Goal: Task Accomplishment & Management: Use online tool/utility

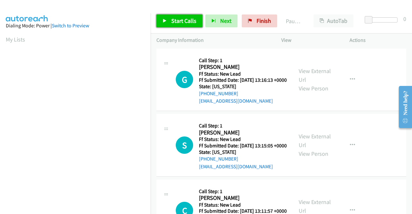
click at [186, 22] on span "Start Calls" at bounding box center [183, 20] width 25 height 7
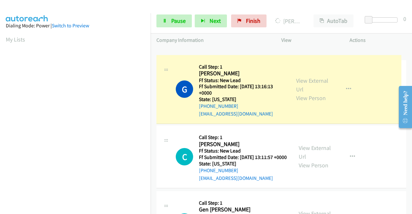
drag, startPoint x: 151, startPoint y: 57, endPoint x: 151, endPoint y: 82, distance: 24.8
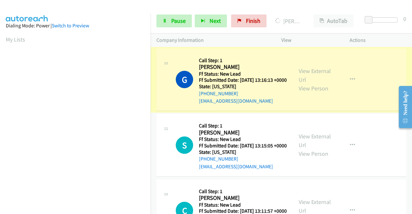
scroll to position [147, 0]
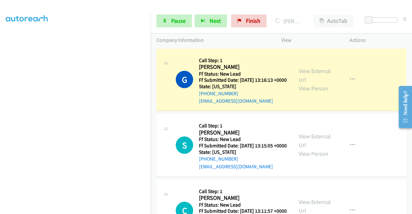
click at [0, 140] on aside "Dialing Mode: Power | Switch to Preview My Lists" at bounding box center [75, 49] width 151 height 357
click at [314, 74] on link "View External Url" at bounding box center [315, 75] width 32 height 16
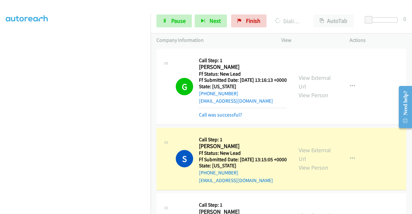
click at [380, 104] on div "G Callback Scheduled Call Step: 1 Gabriela Vazquez America/New_York Ff Status: …" at bounding box center [282, 87] width 250 height 76
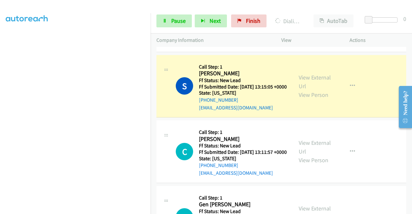
scroll to position [99, 0]
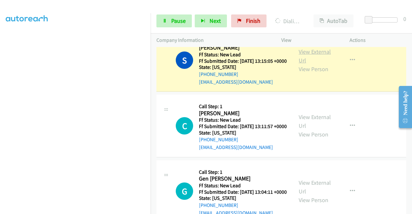
click at [308, 62] on link "View External Url" at bounding box center [315, 56] width 32 height 16
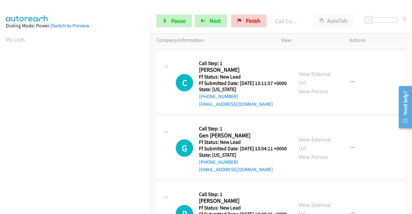
scroll to position [162, 0]
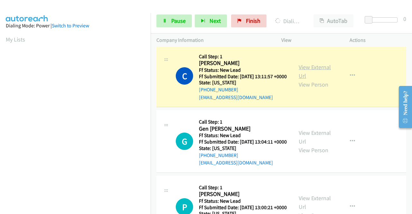
click at [312, 79] on link "View External Url" at bounding box center [315, 71] width 32 height 16
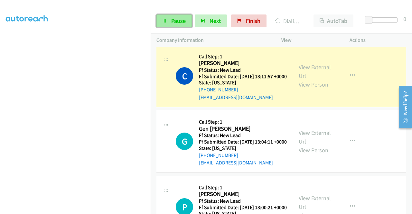
click at [178, 18] on span "Pause" at bounding box center [178, 20] width 14 height 7
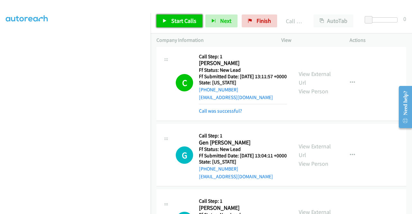
click at [180, 20] on span "Start Calls" at bounding box center [183, 20] width 25 height 7
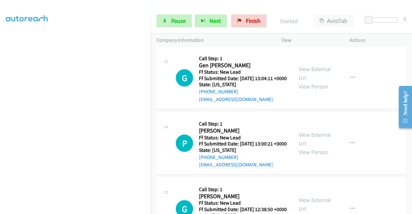
scroll to position [253, 0]
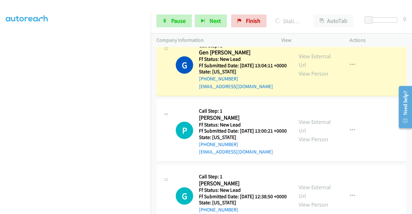
click at [314, 71] on div "View External Url View Person View External Url Email Schedule/Manage Callback …" at bounding box center [330, 65] width 74 height 51
click at [307, 69] on link "View External Url" at bounding box center [315, 61] width 32 height 16
click at [2, 102] on aside "Dialing Mode: Power | Switch to Preview My Lists" at bounding box center [75, 49] width 151 height 357
drag, startPoint x: 152, startPoint y: 120, endPoint x: 152, endPoint y: 141, distance: 20.6
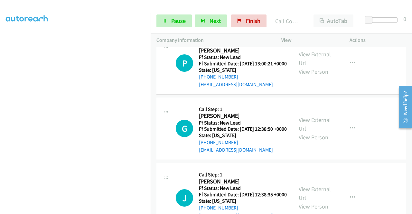
scroll to position [334, 0]
click at [168, 14] on link "Pause" at bounding box center [174, 20] width 35 height 13
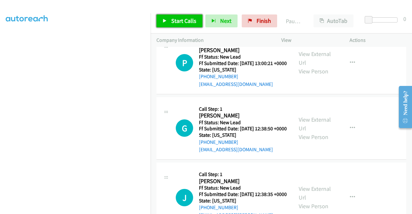
click at [168, 16] on link "Start Calls" at bounding box center [180, 20] width 46 height 13
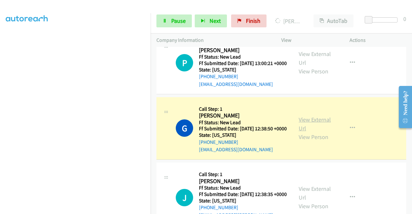
click at [302, 132] on link "View External Url" at bounding box center [315, 124] width 32 height 16
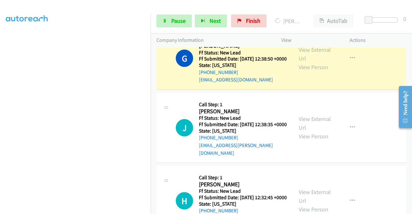
scroll to position [411, 0]
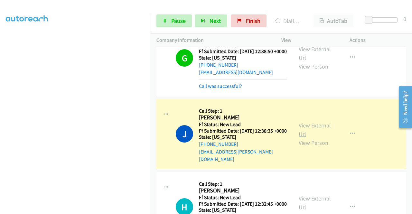
click at [302, 138] on link "View External Url" at bounding box center [315, 130] width 32 height 16
click at [166, 19] on icon at bounding box center [165, 21] width 5 height 5
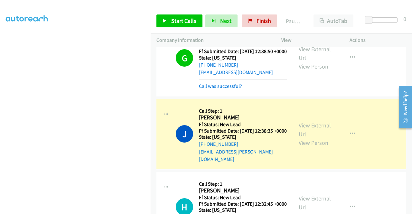
scroll to position [0, 0]
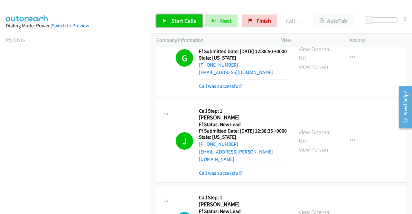
click at [183, 21] on span "Start Calls" at bounding box center [183, 20] width 25 height 7
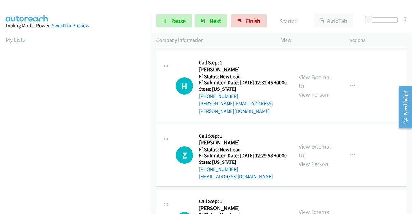
scroll to position [570, 0]
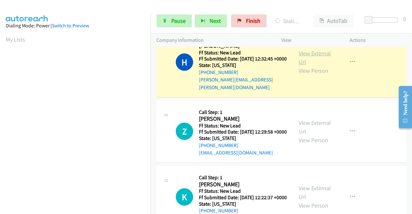
click at [302, 66] on link "View External Url" at bounding box center [315, 58] width 32 height 16
click at [0, 110] on aside "Dialing Mode: Power | Switch to Preview My Lists" at bounding box center [75, 191] width 151 height 357
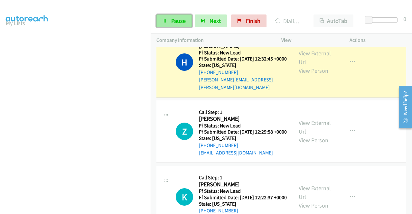
click at [167, 18] on link "Pause" at bounding box center [174, 20] width 35 height 13
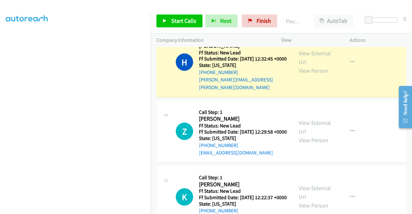
scroll to position [0, 0]
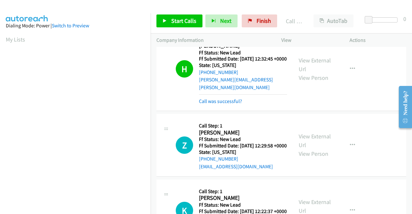
click at [187, 29] on div "Start Calls Pause Next Finish Call Completed AutoTab AutoTab 0" at bounding box center [282, 21] width 262 height 25
click at [220, 104] on link "Call was successful?" at bounding box center [220, 101] width 43 height 6
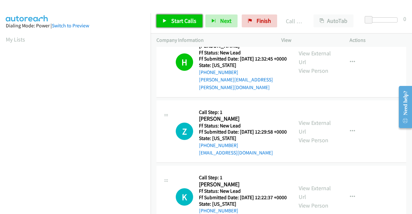
click at [175, 23] on span "Start Calls" at bounding box center [183, 20] width 25 height 7
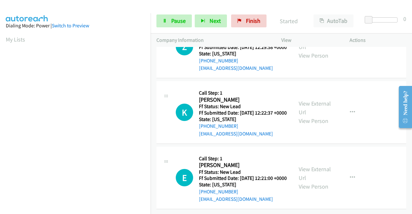
scroll to position [658, 0]
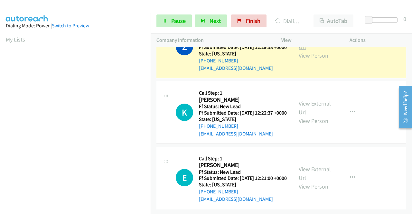
click at [316, 51] on link "View External Url" at bounding box center [315, 42] width 32 height 16
click at [0, 114] on aside "Dialing Mode: Power | Switch to Preview My Lists" at bounding box center [75, 49] width 151 height 357
click at [151, 80] on td "Z Callback Scheduled Call Step: 1 Zoltan Papp Gazsi America/New_York Ff Status:…" at bounding box center [282, 47] width 262 height 66
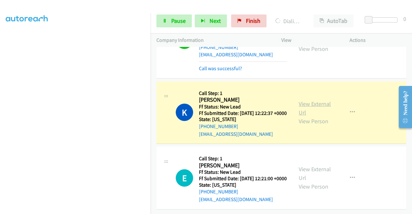
click at [322, 102] on link "View External Url" at bounding box center [315, 108] width 32 height 16
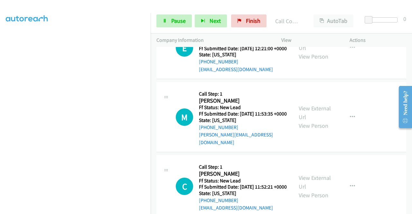
scroll to position [827, 0]
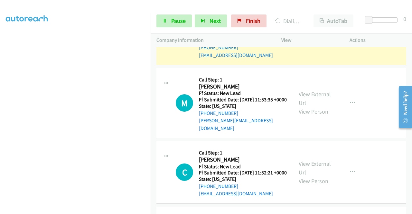
click at [300, 37] on link "View External Url" at bounding box center [315, 29] width 32 height 16
click at [178, 27] on link "Pause" at bounding box center [174, 20] width 35 height 13
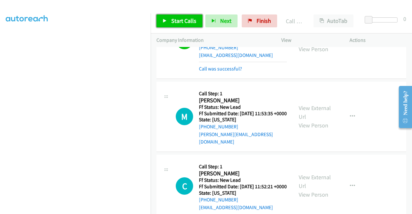
click at [172, 18] on span "Start Calls" at bounding box center [183, 20] width 25 height 7
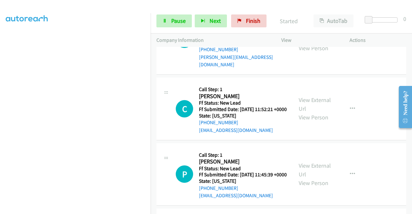
scroll to position [917, 0]
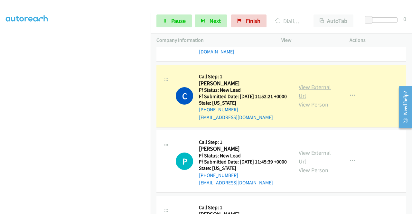
click at [328, 100] on link "View External Url" at bounding box center [315, 91] width 32 height 16
click at [0, 90] on aside "Dialing Mode: Power | Switch to Preview My Lists" at bounding box center [75, 49] width 151 height 357
click at [166, 16] on link "Pause" at bounding box center [174, 20] width 35 height 13
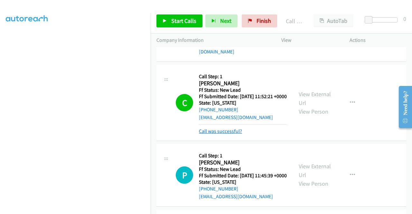
click at [220, 134] on link "Call was successful?" at bounding box center [220, 131] width 43 height 6
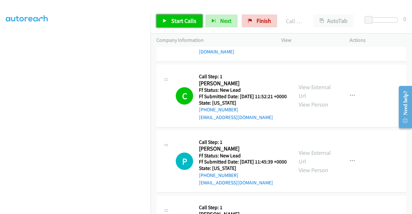
click at [190, 24] on span "Start Calls" at bounding box center [183, 20] width 25 height 7
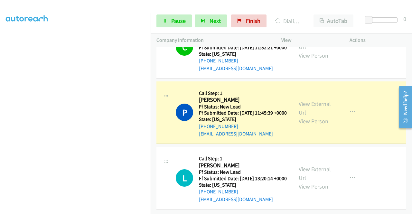
scroll to position [999, 0]
click at [317, 116] on link "View External Url" at bounding box center [315, 108] width 32 height 16
click at [0, 115] on aside "Dialing Mode: Power | Switch to Preview My Lists" at bounding box center [75, 49] width 151 height 357
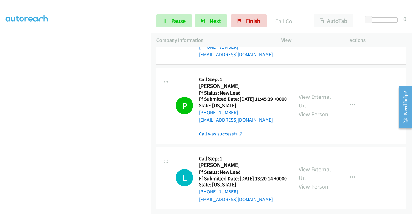
scroll to position [1054, 0]
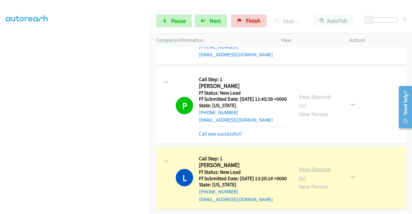
click at [312, 166] on link "View External Url" at bounding box center [315, 174] width 32 height 16
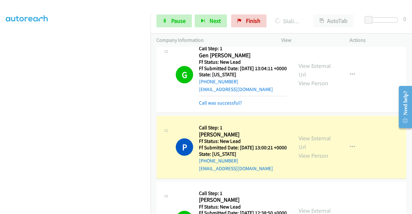
drag, startPoint x: 410, startPoint y: 169, endPoint x: 13, endPoint y: 9, distance: 428.1
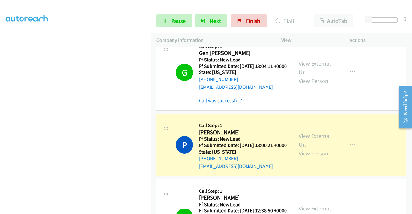
click at [304, 158] on div "View External Url View Person" at bounding box center [316, 145] width 34 height 26
click at [304, 149] on link "View External Url" at bounding box center [315, 140] width 32 height 16
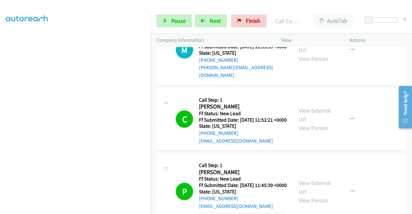
scroll to position [909, 0]
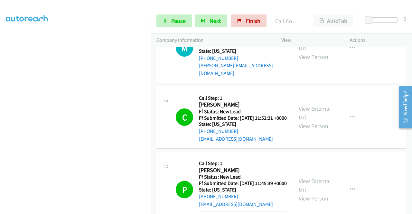
click at [162, 28] on div "Start Calls Pause Next Finish Call Completed AutoTab AutoTab 0" at bounding box center [282, 21] width 262 height 25
click at [163, 26] on link "Pause" at bounding box center [174, 20] width 35 height 13
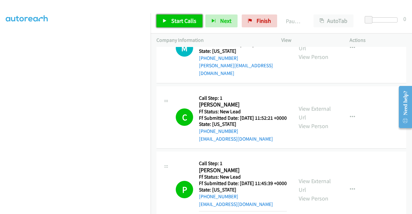
click at [163, 26] on link "Start Calls" at bounding box center [180, 20] width 46 height 13
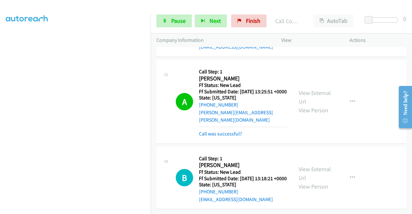
scroll to position [1310, 0]
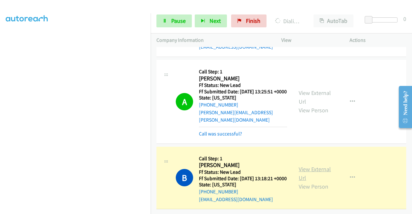
click at [306, 166] on link "View External Url" at bounding box center [315, 174] width 32 height 16
click at [169, 21] on link "Pause" at bounding box center [174, 20] width 35 height 13
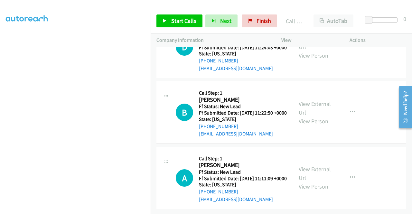
scroll to position [1501, 0]
click at [162, 15] on link "Start Calls" at bounding box center [180, 20] width 46 height 13
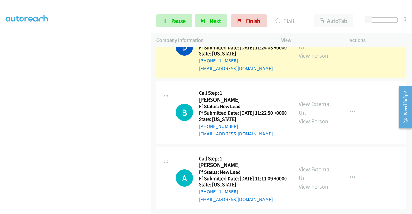
click at [303, 60] on div "View External Url View Person" at bounding box center [316, 47] width 34 height 26
click at [303, 51] on link "View External Url" at bounding box center [315, 42] width 32 height 16
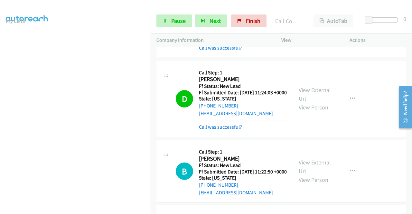
scroll to position [1553, 0]
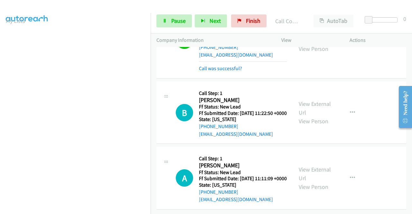
click at [312, 100] on div "View External Url View Person" at bounding box center [316, 113] width 34 height 26
click at [307, 100] on link "View External Url" at bounding box center [315, 108] width 32 height 16
click at [0, 122] on aside "Dialing Mode: Power | Switch to Preview My Lists" at bounding box center [75, 173] width 151 height 357
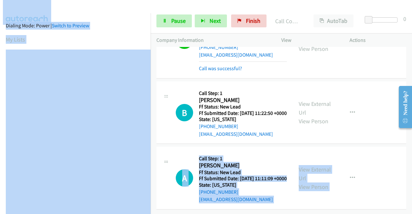
drag, startPoint x: 151, startPoint y: 123, endPoint x: 154, endPoint y: 206, distance: 83.5
click at [154, 31] on main "Start Calls Pause Next Finish Call Completed AutoTab AutoTab 0 Company Informat…" at bounding box center [206, 15] width 412 height 31
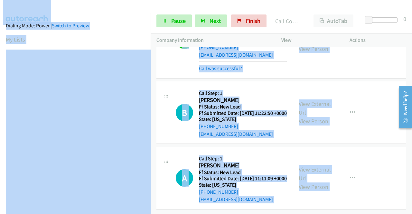
scroll to position [147, 0]
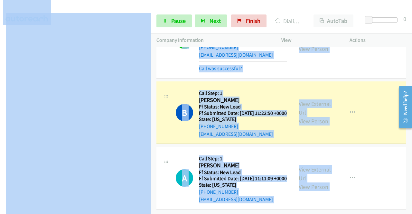
click at [157, 8] on div at bounding box center [203, 12] width 407 height 25
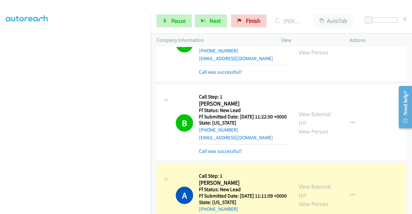
scroll to position [1566, 0]
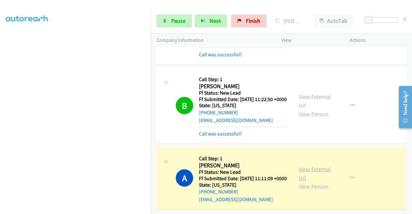
click at [309, 166] on link "View External Url" at bounding box center [315, 174] width 32 height 16
click at [158, 21] on link "Pause" at bounding box center [174, 20] width 35 height 13
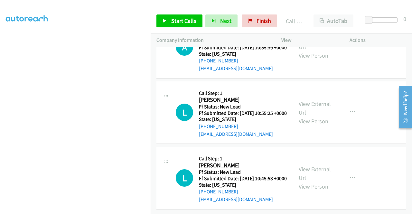
scroll to position [1746, 0]
click at [187, 20] on span "Start Calls" at bounding box center [183, 20] width 25 height 7
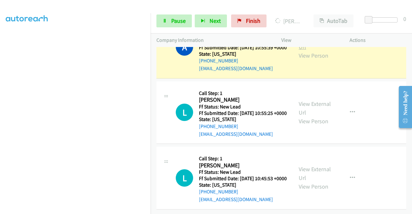
click at [299, 51] on link "View External Url" at bounding box center [315, 42] width 32 height 16
click at [0, 99] on aside "Dialing Mode: Power | Switch to Preview My Lists" at bounding box center [75, 49] width 151 height 357
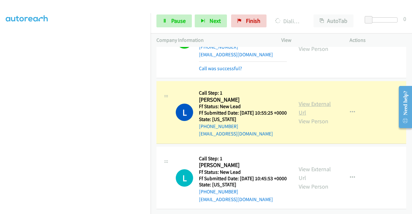
click at [299, 116] on link "View External Url" at bounding box center [315, 108] width 32 height 16
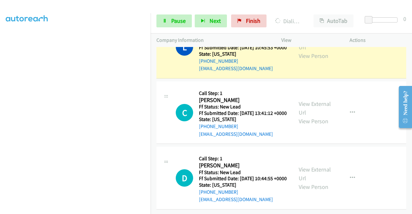
scroll to position [1897, 0]
click at [313, 51] on link "View External Url" at bounding box center [315, 43] width 32 height 16
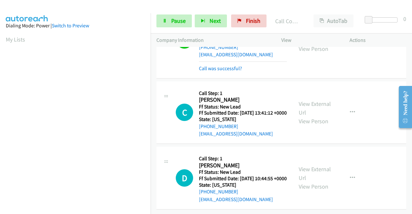
scroll to position [1980, 0]
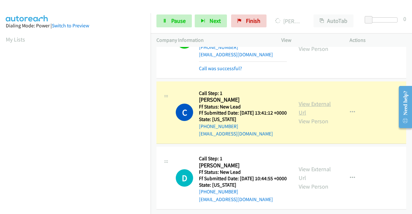
click at [305, 100] on link "View External Url" at bounding box center [315, 108] width 32 height 16
click at [173, 25] on link "Pause" at bounding box center [174, 20] width 35 height 13
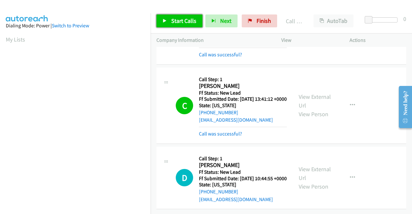
click at [196, 21] on link "Start Calls" at bounding box center [180, 20] width 46 height 13
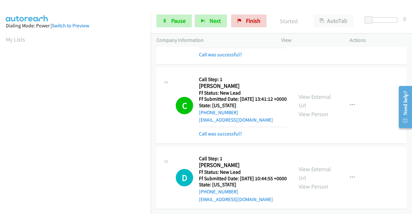
scroll to position [1993, 0]
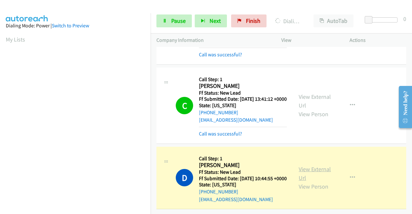
click at [318, 166] on link "View External Url" at bounding box center [315, 174] width 32 height 16
drag, startPoint x: 0, startPoint y: 104, endPoint x: 10, endPoint y: 103, distance: 9.7
click at [0, 104] on aside "Dialing Mode: Power | Switch to Preview My Lists" at bounding box center [75, 191] width 151 height 357
click at [175, 29] on div "Start Calls Pause Next Finish Dialing David Huggins AutoTab AutoTab 0" at bounding box center [282, 21] width 262 height 25
click at [172, 22] on span "Pause" at bounding box center [178, 20] width 14 height 7
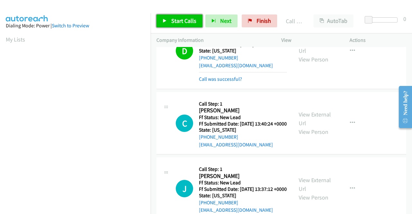
click at [175, 22] on span "Start Calls" at bounding box center [183, 20] width 25 height 7
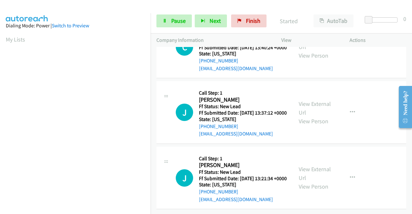
scroll to position [2158, 0]
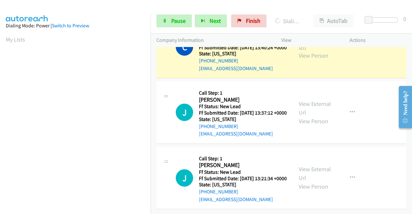
click at [320, 51] on link "View External Url" at bounding box center [315, 42] width 32 height 16
click at [0, 93] on aside "Dialing Mode: Power | Switch to Preview My Lists" at bounding box center [75, 49] width 151 height 357
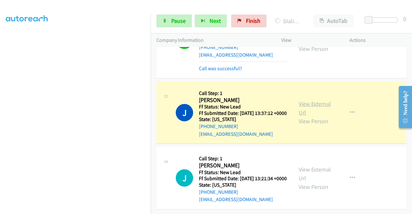
click at [309, 116] on link "View External Url" at bounding box center [315, 108] width 32 height 16
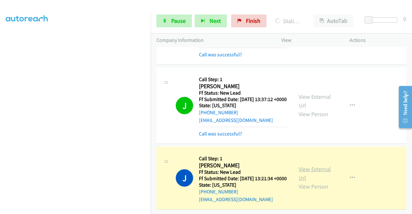
click at [302, 178] on link "View External Url" at bounding box center [315, 174] width 32 height 16
click at [162, 28] on div "Start Calls Pause Next Finish Dialing James Brucculeri AutoTab AutoTab 0" at bounding box center [282, 21] width 262 height 25
click at [161, 25] on link "Pause" at bounding box center [174, 20] width 35 height 13
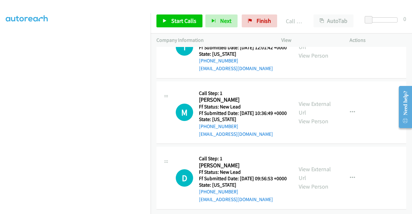
scroll to position [2417, 0]
click at [173, 22] on span "Start Calls" at bounding box center [183, 20] width 25 height 7
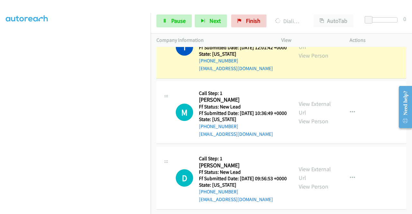
scroll to position [2414, 0]
click at [314, 51] on link "View External Url" at bounding box center [315, 42] width 32 height 16
click at [0, 85] on aside "Dialing Mode: Power | Switch to Preview My Lists" at bounding box center [75, 49] width 151 height 357
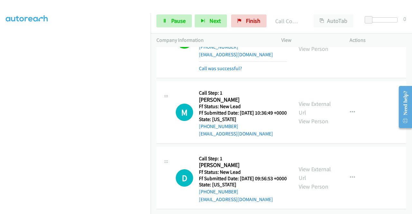
scroll to position [2492, 0]
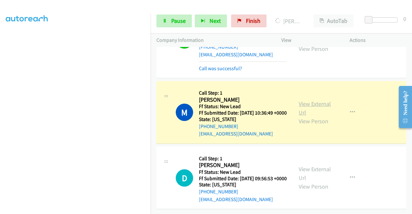
click at [322, 100] on link "View External Url" at bounding box center [315, 108] width 32 height 16
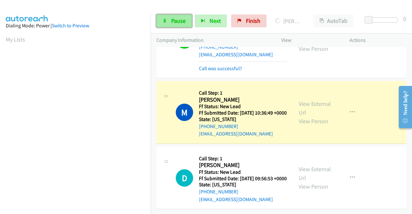
click at [163, 21] on icon at bounding box center [165, 21] width 5 height 5
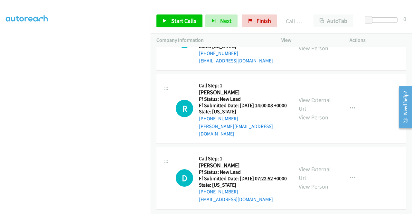
scroll to position [2535, 0]
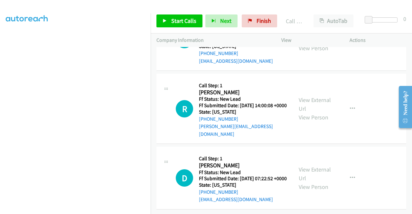
click at [319, 35] on link "Add to do not call list" at bounding box center [318, 29] width 86 height 13
click at [173, 22] on span "Start Calls" at bounding box center [183, 20] width 25 height 7
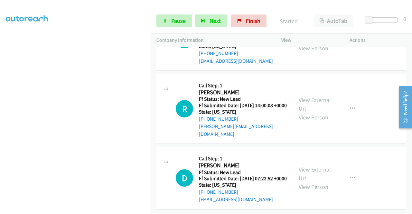
scroll to position [2593, 0]
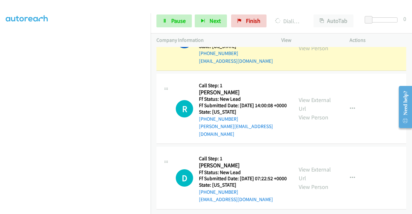
click at [316, 43] on link "View External Url" at bounding box center [315, 35] width 32 height 16
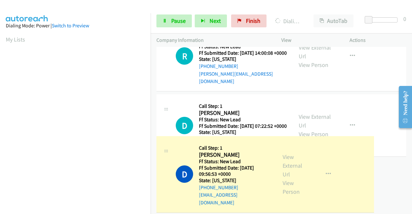
drag, startPoint x: 151, startPoint y: 99, endPoint x: 153, endPoint y: 126, distance: 26.8
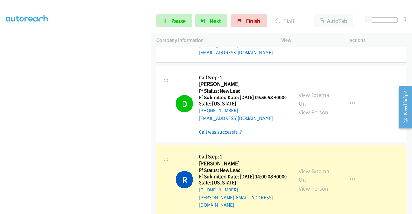
scroll to position [2649, 0]
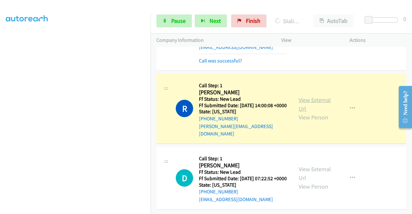
click at [311, 96] on link "View External Url" at bounding box center [315, 104] width 32 height 16
click at [177, 26] on link "Pause" at bounding box center [174, 20] width 35 height 13
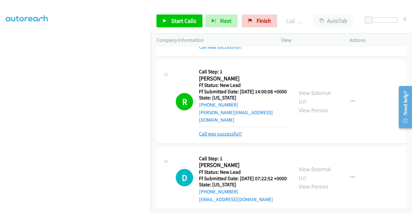
click at [231, 136] on link "Call was successful?" at bounding box center [220, 134] width 43 height 6
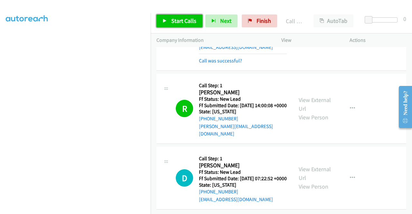
click at [197, 24] on link "Start Calls" at bounding box center [180, 20] width 46 height 13
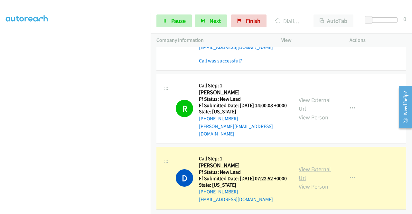
click at [300, 166] on link "View External Url" at bounding box center [315, 174] width 32 height 16
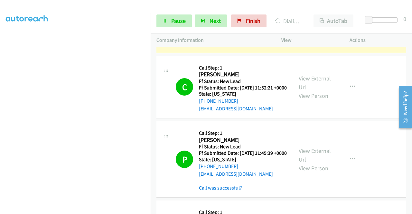
scroll to position [914, 0]
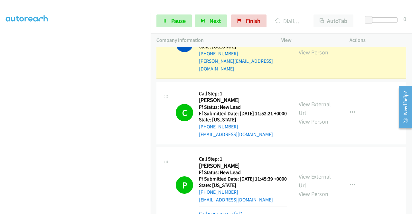
click at [308, 47] on link "View External Url" at bounding box center [315, 39] width 32 height 16
click at [172, 20] on span "Pause" at bounding box center [178, 20] width 14 height 7
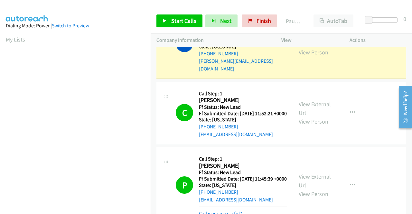
scroll to position [147, 0]
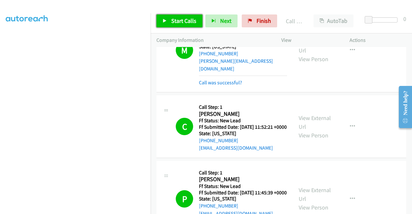
click at [182, 24] on span "Start Calls" at bounding box center [183, 20] width 25 height 7
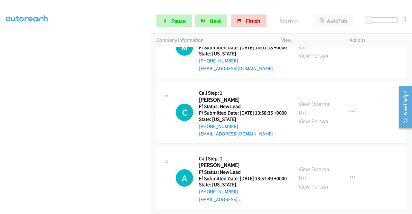
scroll to position [2834, 0]
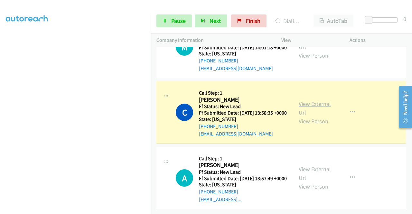
click at [312, 116] on link "View External Url" at bounding box center [315, 108] width 32 height 16
click at [0, 72] on aside "Dialing Mode: Power | Switch to Preview My Lists" at bounding box center [75, 49] width 151 height 357
click at [166, 16] on link "Pause" at bounding box center [174, 20] width 35 height 13
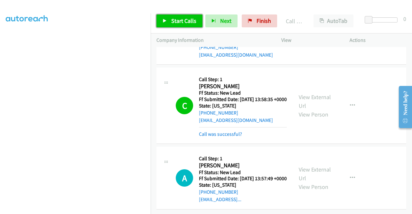
click at [178, 22] on span "Start Calls" at bounding box center [183, 20] width 25 height 7
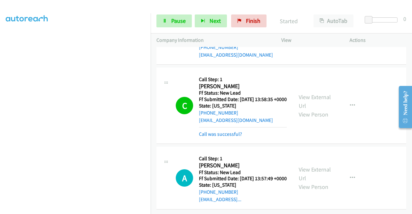
scroll to position [2906, 0]
click at [240, 131] on link "Call was successful?" at bounding box center [220, 134] width 43 height 6
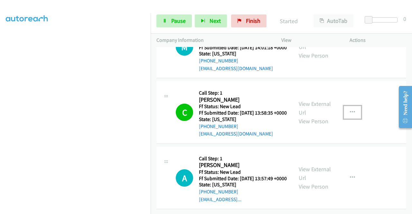
click at [344, 106] on button "button" at bounding box center [352, 112] width 17 height 13
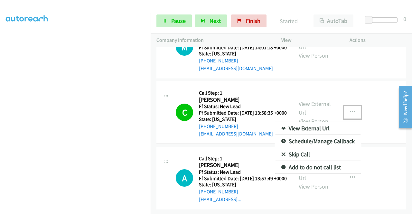
click at [319, 161] on link "Add to do not call list" at bounding box center [318, 167] width 86 height 13
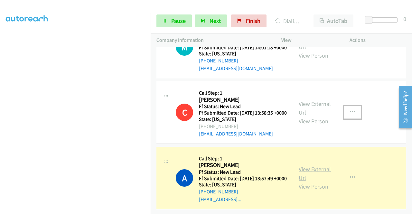
click at [315, 166] on link "View External Url" at bounding box center [315, 174] width 32 height 16
click at [0, 110] on aside "Dialing Mode: Power | Switch to Preview My Lists" at bounding box center [75, 49] width 151 height 357
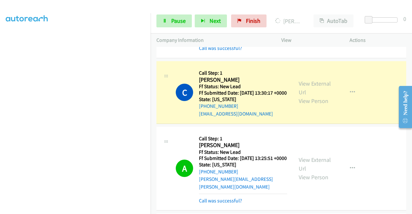
scroll to position [1172, 0]
click at [309, 96] on link "View External Url" at bounding box center [315, 88] width 32 height 16
click at [0, 109] on aside "Dialing Mode: Power | Switch to Preview My Lists" at bounding box center [75, 49] width 151 height 357
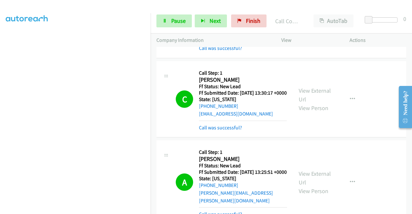
click at [176, 33] on div "Start Calls Pause Next Finish Call Completed AutoTab AutoTab 0" at bounding box center [282, 21] width 262 height 25
click at [170, 21] on link "Pause" at bounding box center [174, 20] width 35 height 13
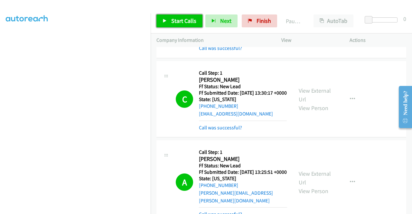
click at [170, 21] on link "Start Calls" at bounding box center [180, 20] width 46 height 13
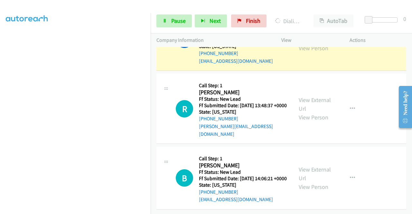
scroll to position [3095, 0]
click at [299, 43] on link "View External Url" at bounding box center [315, 35] width 32 height 16
click at [172, 14] on link "Pause" at bounding box center [174, 20] width 35 height 13
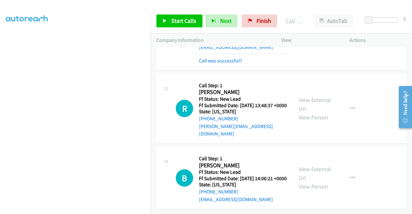
scroll to position [3172, 0]
click at [238, 64] on link "Call was successful?" at bounding box center [220, 61] width 43 height 6
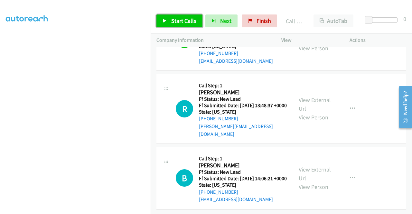
click at [165, 21] on icon at bounding box center [165, 21] width 5 height 5
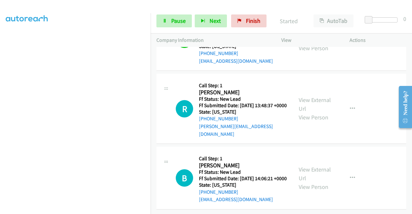
scroll to position [3207, 0]
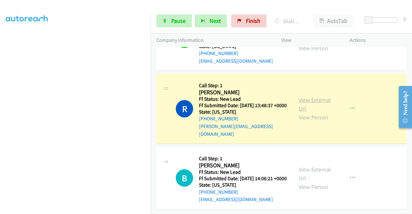
click at [300, 96] on link "View External Url" at bounding box center [315, 104] width 32 height 16
click at [0, 109] on aside "Dialing Mode: Power | Switch to Preview My Lists" at bounding box center [75, 49] width 151 height 357
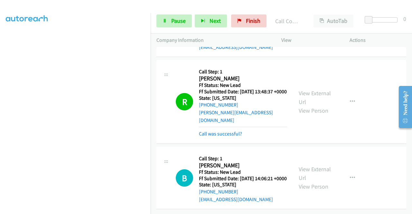
scroll to position [3220, 0]
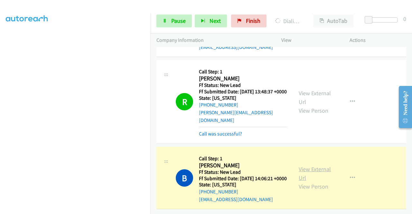
click at [310, 166] on link "View External Url" at bounding box center [315, 174] width 32 height 16
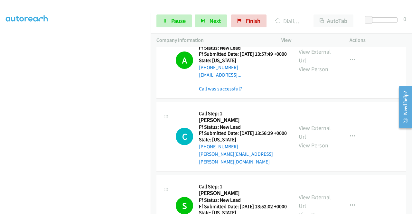
scroll to position [2826, 0]
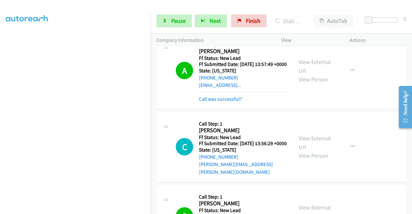
click at [164, 10] on div "Start Calls Pause Next Finish Dialing Mary Gordon Gordon AutoTab AutoTab 0" at bounding box center [282, 21] width 262 height 25
click at [163, 20] on icon at bounding box center [165, 21] width 5 height 5
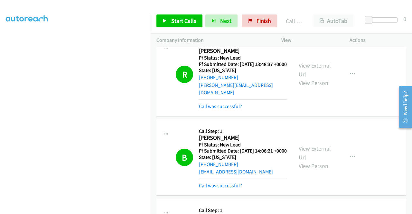
scroll to position [3066, 0]
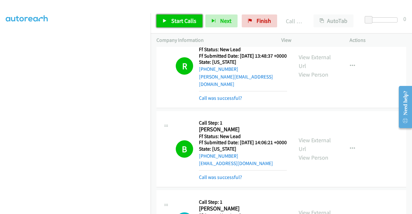
click at [187, 16] on link "Start Calls" at bounding box center [180, 20] width 46 height 13
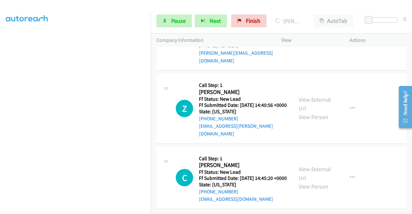
scroll to position [3434, 0]
click at [0, 92] on aside "Dialing Mode: Power | Switch to Preview My Lists" at bounding box center [75, 49] width 151 height 357
click at [124, 209] on section at bounding box center [75, 61] width 139 height 308
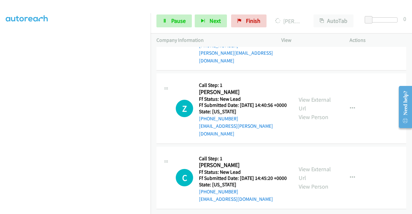
click at [152, 31] on div "Start Calls Pause Next Finish Dialing Kelly Ossa AutoTab AutoTab 0" at bounding box center [282, 21] width 262 height 25
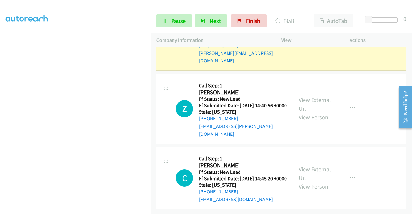
click at [303, 39] on link "View External Url" at bounding box center [315, 31] width 32 height 16
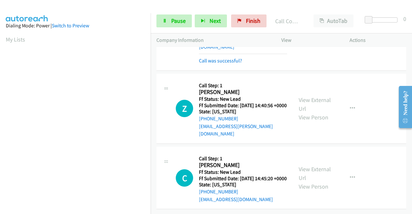
scroll to position [3634, 0]
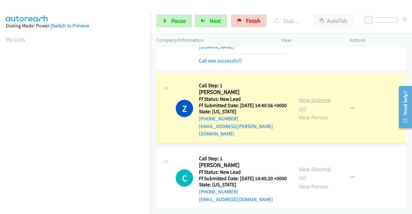
click at [310, 96] on link "View External Url" at bounding box center [315, 104] width 32 height 16
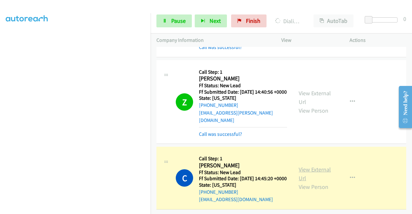
click at [305, 176] on link "View External Url" at bounding box center [315, 174] width 32 height 16
click at [168, 26] on link "Pause" at bounding box center [174, 20] width 35 height 13
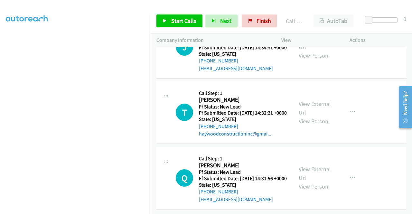
scroll to position [3814, 0]
click at [194, 27] on div "Start Calls Pause Next Finish Call Completed AutoTab AutoTab 0" at bounding box center [282, 21] width 262 height 25
click at [186, 15] on link "Start Calls" at bounding box center [180, 20] width 46 height 13
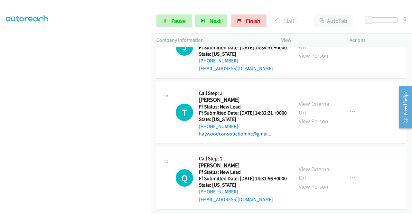
click at [0, 92] on aside "Dialing Mode: Power | Switch to Preview My Lists" at bounding box center [75, 49] width 151 height 357
click at [168, 25] on link "Pause" at bounding box center [174, 20] width 35 height 13
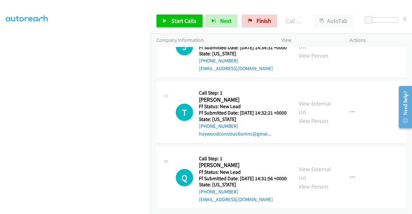
click at [219, 6] on link "Call was successful?" at bounding box center [220, 3] width 43 height 6
click at [316, 43] on link "Add to do not call list" at bounding box center [318, 36] width 86 height 13
click at [172, 17] on span "Start Calls" at bounding box center [183, 20] width 25 height 7
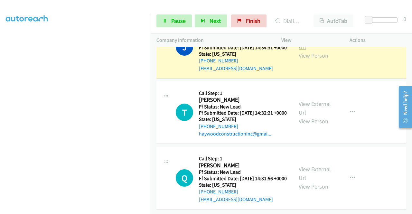
click at [307, 51] on link "View External Url" at bounding box center [315, 42] width 32 height 16
click at [0, 105] on aside "Dialing Mode: Power | Switch to Preview My Lists" at bounding box center [75, 49] width 151 height 357
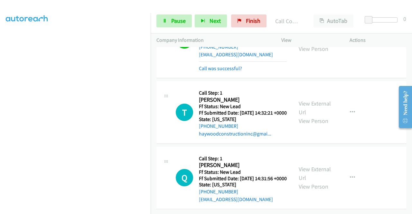
scroll to position [3962, 0]
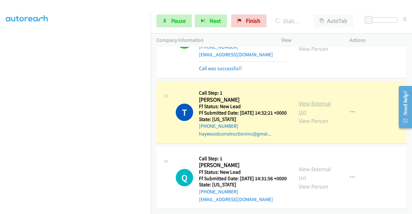
click at [299, 100] on link "View External Url" at bounding box center [315, 108] width 32 height 16
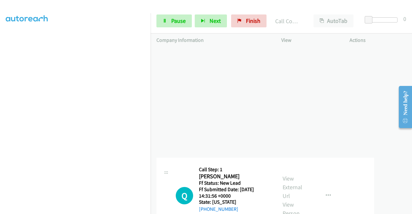
drag, startPoint x: 273, startPoint y: 161, endPoint x: 412, endPoint y: 175, distance: 140.2
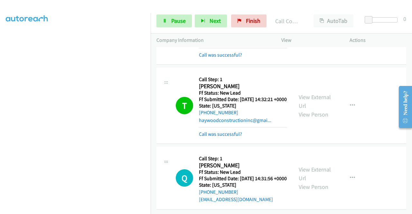
scroll to position [3975, 0]
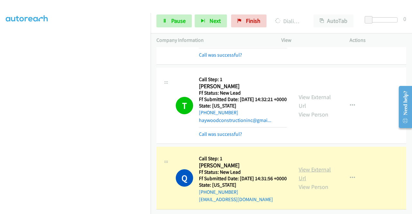
click at [309, 166] on link "View External Url" at bounding box center [315, 174] width 32 height 16
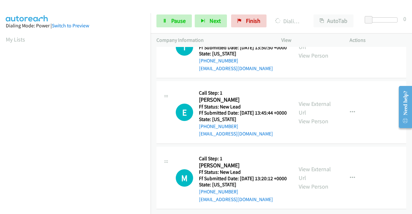
scroll to position [4109, 0]
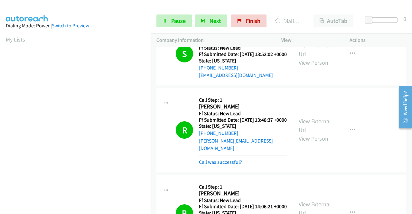
scroll to position [3084, 0]
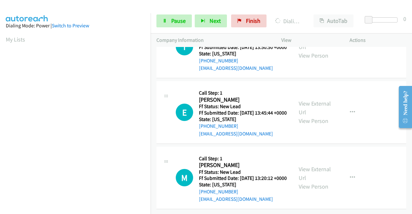
scroll to position [4116, 0]
click at [165, 21] on icon at bounding box center [165, 21] width 5 height 5
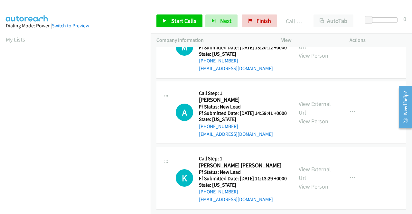
scroll to position [4257, 0]
click at [186, 23] on span "Start Calls" at bounding box center [183, 20] width 25 height 7
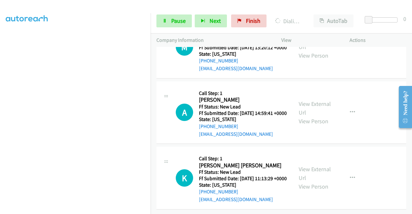
scroll to position [133, 0]
click at [0, 98] on aside "Dialing Mode: Power | Switch to Preview My Lists" at bounding box center [75, 58] width 151 height 357
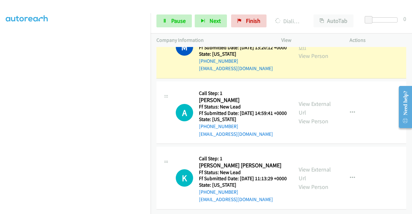
click at [302, 51] on link "View External Url" at bounding box center [315, 43] width 32 height 16
click at [178, 28] on div "Start Calls Pause Next Finish Dialing Marysabel Canedo AutoTab AutoTab 0" at bounding box center [282, 21] width 262 height 25
click at [171, 23] on span "Pause" at bounding box center [178, 20] width 14 height 7
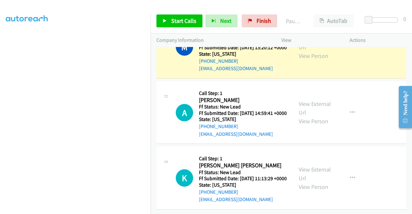
click at [0, 85] on aside "Dialing Mode: Power | Switch to Preview My Lists" at bounding box center [75, 49] width 151 height 357
click at [0, 99] on aside "Dialing Mode: Power | Switch to Preview My Lists" at bounding box center [75, 49] width 151 height 357
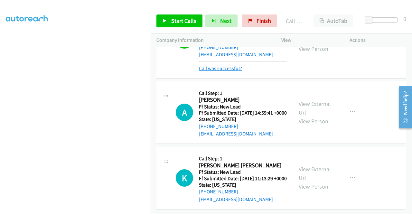
click at [232, 72] on link "Call was successful?" at bounding box center [220, 68] width 43 height 6
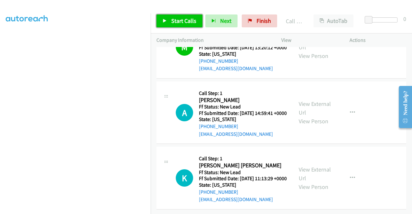
click at [186, 24] on span "Start Calls" at bounding box center [183, 20] width 25 height 7
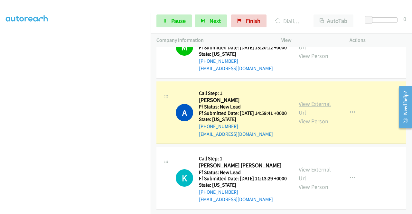
click at [303, 116] on link "View External Url" at bounding box center [315, 108] width 32 height 16
click at [0, 85] on aside "Dialing Mode: Power | Switch to Preview My Lists" at bounding box center [75, 49] width 151 height 357
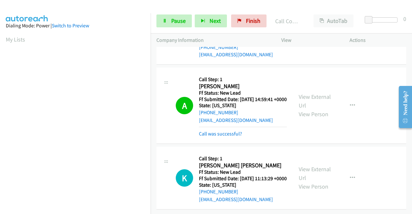
scroll to position [4488, 0]
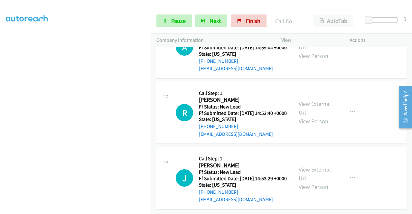
scroll to position [4733, 0]
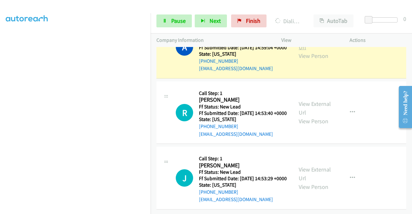
click at [312, 51] on link "View External Url" at bounding box center [315, 43] width 32 height 16
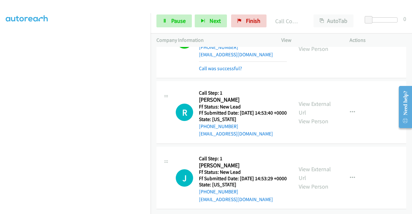
scroll to position [4810, 0]
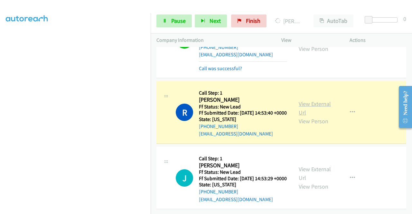
click at [309, 100] on link "View External Url" at bounding box center [315, 108] width 32 height 16
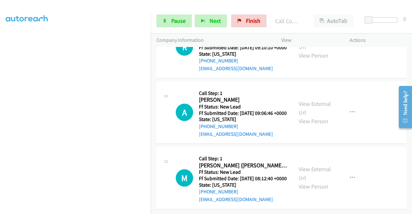
scroll to position [4905, 0]
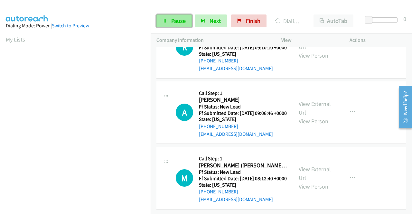
click at [166, 23] on icon at bounding box center [165, 21] width 5 height 5
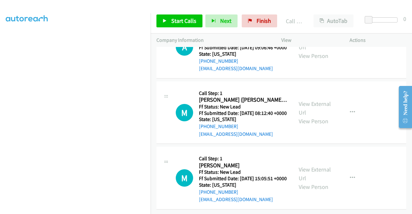
scroll to position [4978, 0]
click at [186, 19] on span "Start Calls" at bounding box center [183, 20] width 25 height 7
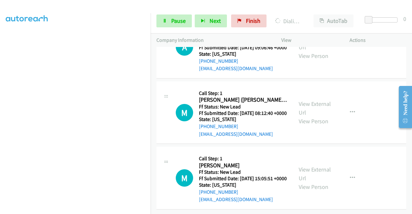
click at [0, 86] on aside "Dialing Mode: Power | Switch to Preview My Lists" at bounding box center [75, 49] width 151 height 357
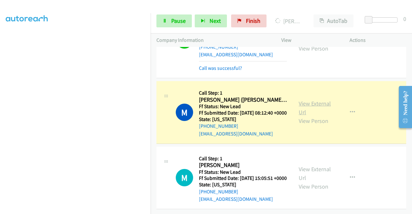
click at [310, 116] on link "View External Url" at bounding box center [315, 108] width 32 height 16
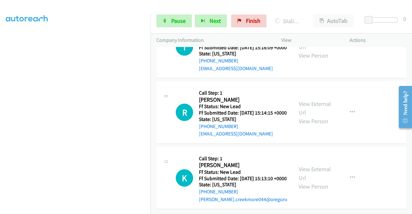
scroll to position [5242, 0]
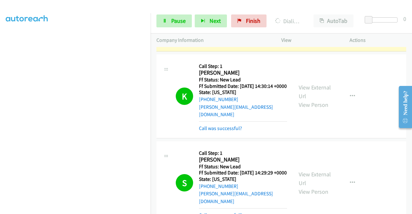
scroll to position [3331, 0]
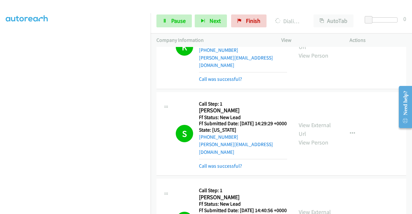
click at [178, 23] on span "Pause" at bounding box center [178, 20] width 14 height 7
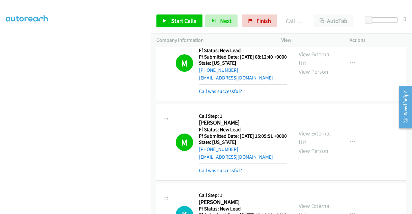
scroll to position [4987, 0]
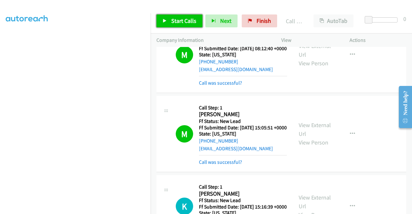
click at [189, 21] on span "Start Calls" at bounding box center [183, 20] width 25 height 7
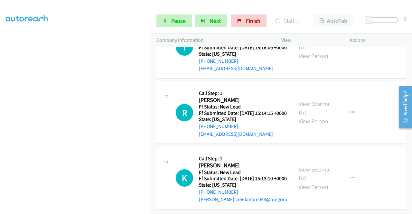
scroll to position [5426, 0]
click at [0, 89] on aside "Dialing Mode: Power | Switch to Preview My Lists" at bounding box center [75, 49] width 151 height 357
click at [94, 209] on section at bounding box center [75, 61] width 139 height 308
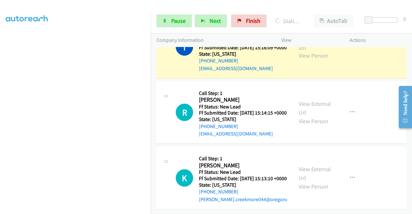
click at [301, 51] on link "View External Url" at bounding box center [315, 42] width 32 height 16
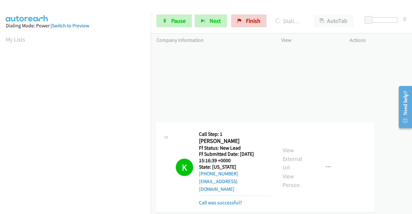
drag, startPoint x: 151, startPoint y: 118, endPoint x: 149, endPoint y: 139, distance: 21.4
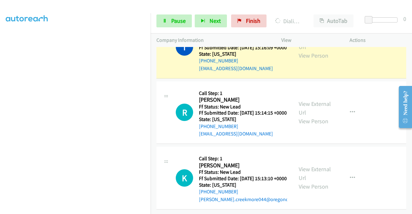
scroll to position [91, 0]
click at [161, 28] on div "Start Calls Pause Next Finish Dialing Taiasha West AutoTab AutoTab 0" at bounding box center [282, 21] width 262 height 25
click at [165, 25] on link "Pause" at bounding box center [174, 20] width 35 height 13
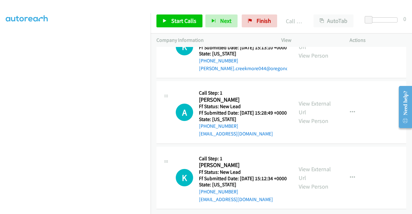
scroll to position [5549, 0]
click at [270, 28] on div "Start Calls Pause Next Finish Call Completed AutoTab AutoTab 0" at bounding box center [282, 21] width 262 height 25
click at [266, 24] on span "Finish" at bounding box center [264, 20] width 14 height 7
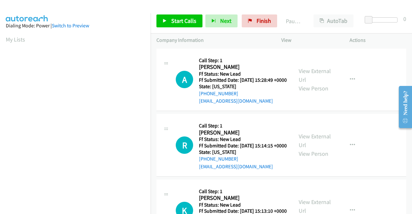
click at [256, 61] on h5 "Call Step: 1" at bounding box center [243, 60] width 88 height 6
click at [309, 111] on div "A Callback Scheduled Call Step: 1 Anig Jefferson America/New_York Ff Status: Ne…" at bounding box center [282, 80] width 250 height 63
click at [178, 20] on span "Start Calls" at bounding box center [183, 20] width 25 height 7
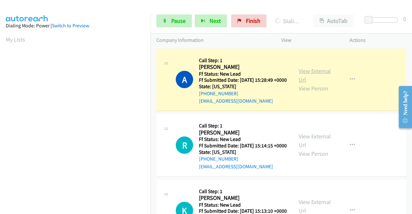
click at [303, 73] on link "View External Url" at bounding box center [315, 75] width 32 height 16
click at [0, 92] on aside "Dialing Mode: Power | Switch to Preview My Lists" at bounding box center [75, 191] width 151 height 357
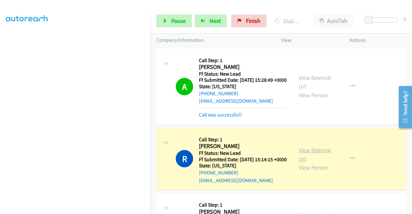
click at [311, 162] on link "View External Url" at bounding box center [315, 155] width 32 height 16
click at [0, 108] on aside "Dialing Mode: Power | Switch to Preview My Lists" at bounding box center [75, 49] width 151 height 357
click at [174, 21] on span "Pause" at bounding box center [178, 20] width 14 height 7
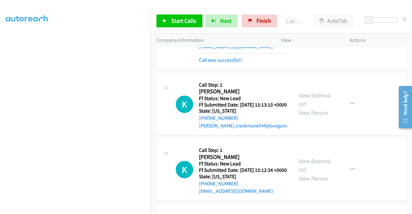
scroll to position [170, 0]
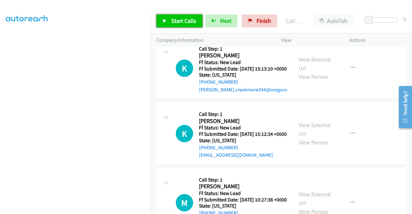
click at [179, 23] on span "Start Calls" at bounding box center [183, 20] width 25 height 7
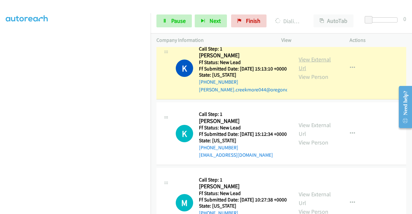
click at [312, 72] on link "View External Url" at bounding box center [315, 64] width 32 height 16
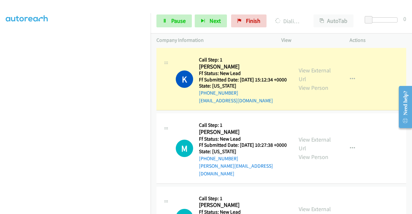
scroll to position [264, 0]
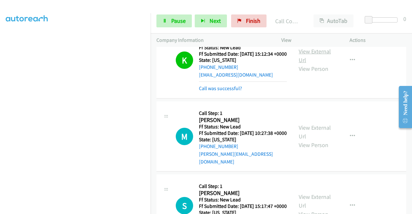
click at [299, 64] on link "View External Url" at bounding box center [315, 56] width 32 height 16
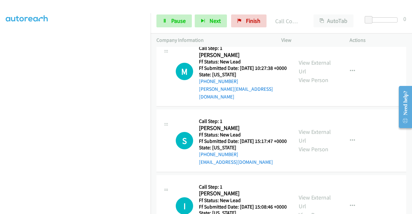
scroll to position [333, 0]
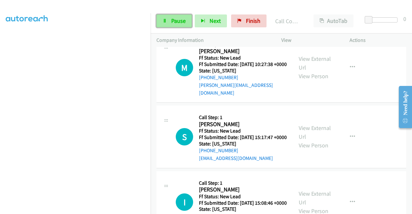
click at [179, 24] on span "Pause" at bounding box center [178, 20] width 14 height 7
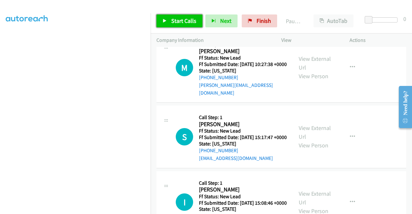
click at [179, 24] on span "Start Calls" at bounding box center [183, 20] width 25 height 7
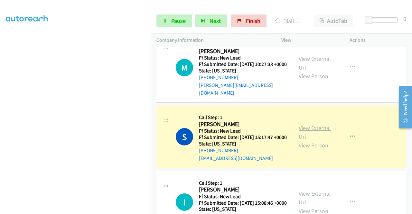
click at [311, 140] on link "View External Url" at bounding box center [315, 132] width 32 height 16
click at [172, 17] on span "Pause" at bounding box center [178, 20] width 14 height 7
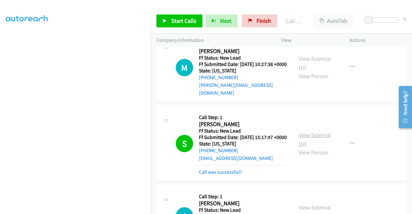
click at [315, 148] on link "View External Url" at bounding box center [315, 139] width 32 height 16
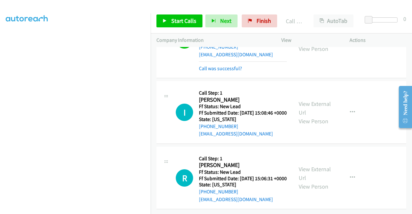
scroll to position [474, 0]
click at [178, 23] on span "Start Calls" at bounding box center [183, 20] width 25 height 7
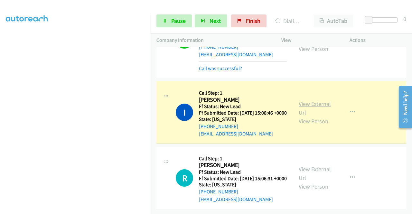
click at [322, 100] on link "View External Url" at bounding box center [315, 108] width 32 height 16
click at [0, 87] on aside "Dialing Mode: Power | Switch to Preview My Lists" at bounding box center [75, 49] width 151 height 357
click at [175, 18] on span "Pause" at bounding box center [178, 20] width 14 height 7
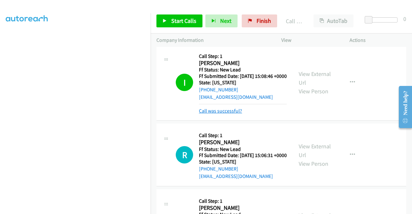
click at [235, 114] on link "Call was successful?" at bounding box center [220, 111] width 43 height 6
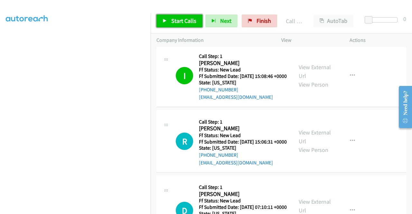
click at [166, 24] on link "Start Calls" at bounding box center [180, 20] width 46 height 13
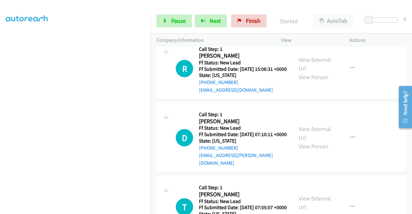
scroll to position [577, 0]
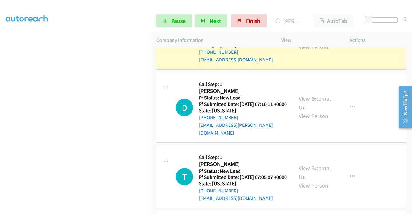
click at [310, 62] on div "View External Url View Person View External Url Email Schedule/Manage Callback …" at bounding box center [330, 38] width 74 height 51
click at [299, 42] on link "View External Url" at bounding box center [315, 34] width 32 height 16
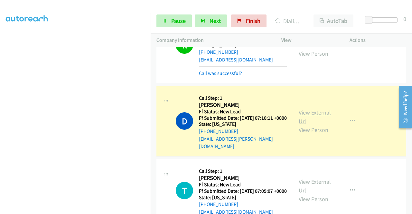
click at [313, 125] on link "View External Url" at bounding box center [315, 117] width 32 height 16
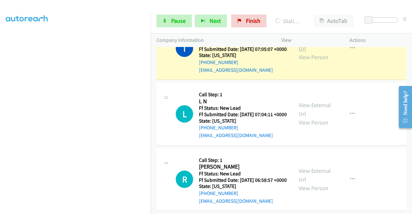
click at [299, 52] on link "View External Url" at bounding box center [315, 44] width 32 height 16
click at [166, 22] on icon at bounding box center [165, 21] width 5 height 5
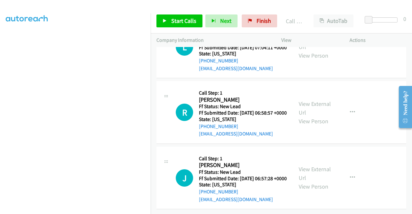
scroll to position [829, 0]
click at [178, 17] on link "Start Calls" at bounding box center [180, 20] width 46 height 13
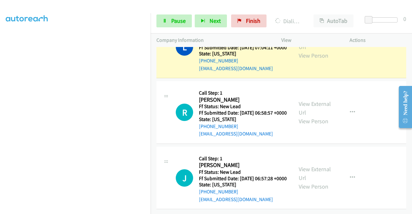
click at [312, 67] on div "View External Url View Person View External Url Email Schedule/Manage Callback …" at bounding box center [330, 47] width 74 height 51
click at [303, 51] on link "View External Url" at bounding box center [315, 42] width 32 height 16
click at [0, 103] on aside "Dialing Mode: Power | Switch to Preview My Lists" at bounding box center [75, 49] width 151 height 357
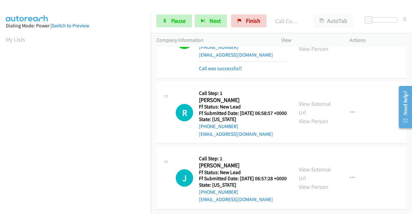
scroll to position [897, 0]
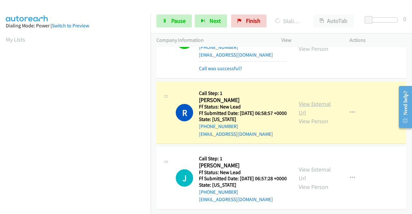
click at [315, 100] on link "View External Url" at bounding box center [315, 108] width 32 height 16
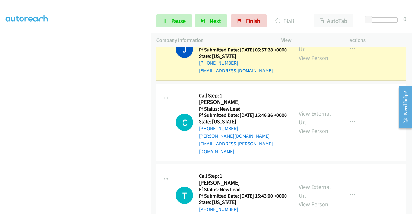
scroll to position [983, 0]
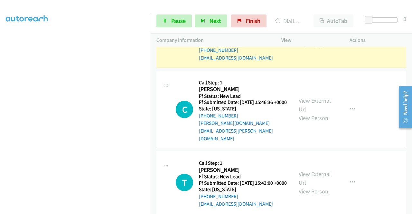
click at [309, 40] on link "View External Url" at bounding box center [315, 32] width 32 height 16
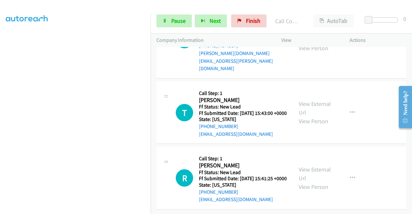
scroll to position [1091, 0]
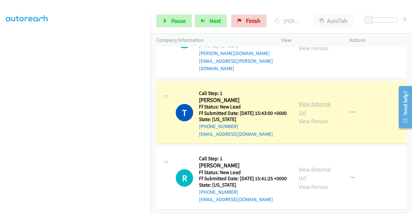
click at [302, 116] on link "View External Url" at bounding box center [315, 108] width 32 height 16
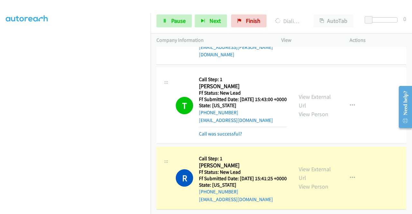
scroll to position [1153, 0]
click at [308, 166] on link "View External Url" at bounding box center [315, 174] width 32 height 16
click at [152, 43] on div "Company Information" at bounding box center [213, 41] width 125 height 14
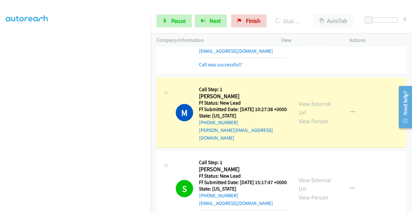
scroll to position [277, 0]
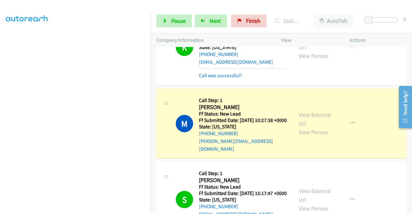
drag, startPoint x: 411, startPoint y: 186, endPoint x: 18, endPoint y: 2, distance: 434.2
click at [311, 127] on link "View External Url" at bounding box center [315, 119] width 32 height 16
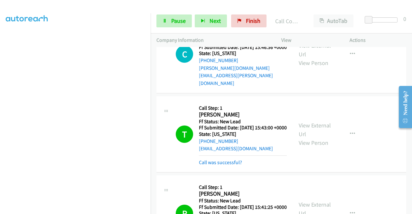
scroll to position [1092, 0]
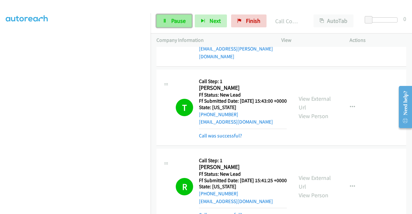
click at [180, 20] on span "Pause" at bounding box center [178, 20] width 14 height 7
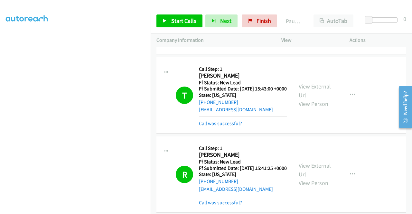
scroll to position [1106, 0]
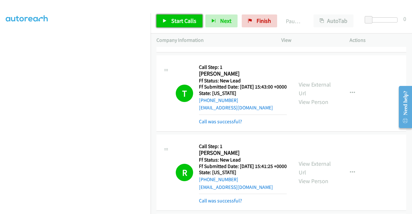
click at [162, 20] on link "Start Calls" at bounding box center [180, 20] width 46 height 13
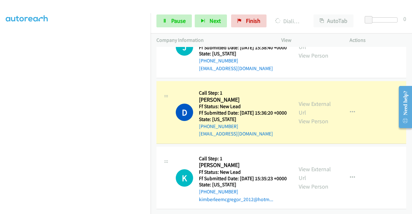
scroll to position [1396, 0]
click at [311, 100] on div "View External Url View Person" at bounding box center [316, 113] width 34 height 26
click at [310, 100] on link "View External Url" at bounding box center [315, 108] width 32 height 16
click at [0, 84] on aside "Dialing Mode: Power | Switch to Preview My Lists" at bounding box center [75, 49] width 151 height 357
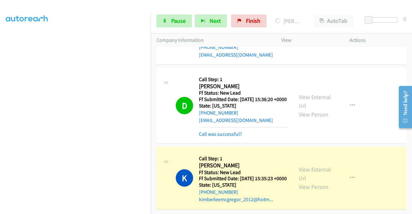
scroll to position [1409, 0]
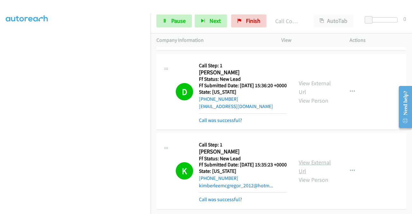
click at [309, 166] on link "View External Url" at bounding box center [315, 167] width 32 height 16
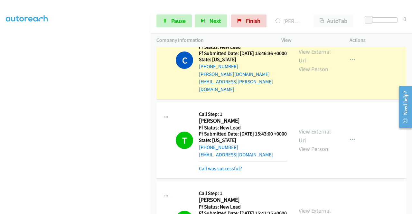
scroll to position [1082, 0]
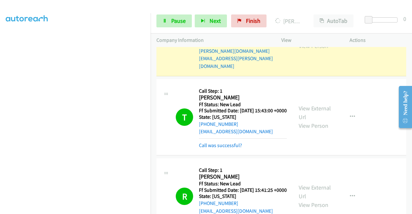
click at [312, 41] on link "View External Url" at bounding box center [315, 33] width 32 height 16
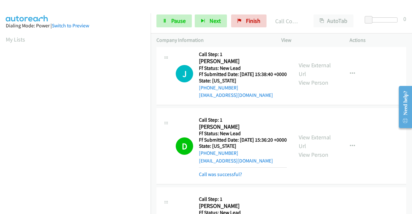
scroll to position [1294, 0]
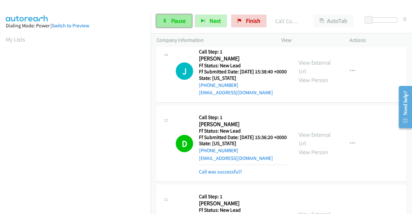
click at [162, 24] on link "Pause" at bounding box center [174, 20] width 35 height 13
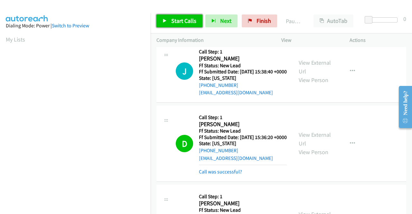
click at [162, 24] on link "Start Calls" at bounding box center [180, 20] width 46 height 13
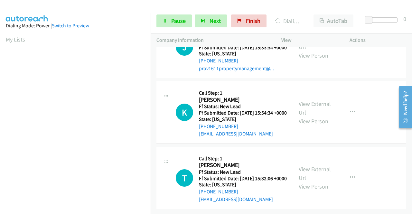
scroll to position [1619, 0]
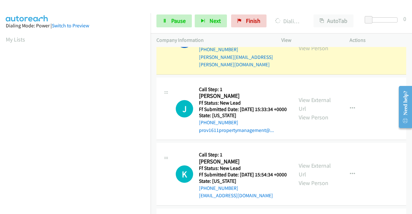
click at [318, 53] on div "View External Url View Person" at bounding box center [316, 39] width 34 height 26
click at [310, 43] on link "View External Url" at bounding box center [315, 35] width 32 height 16
click at [0, 73] on aside "Dialing Mode: Power | Switch to Preview My Lists" at bounding box center [75, 49] width 151 height 357
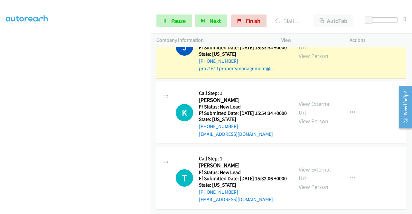
scroll to position [1756, 0]
click at [308, 51] on link "View External Url" at bounding box center [315, 43] width 32 height 16
click at [181, 10] on div "Start Calls Pause Next Finish Dialing Joy Roxas AutoTab AutoTab 0" at bounding box center [282, 21] width 262 height 25
click at [169, 25] on link "Pause" at bounding box center [174, 20] width 35 height 13
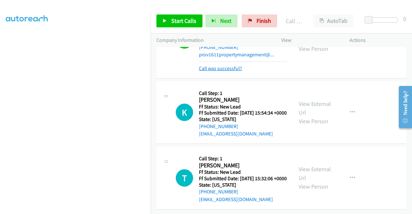
click at [227, 72] on link "Call was successful?" at bounding box center [220, 68] width 43 height 6
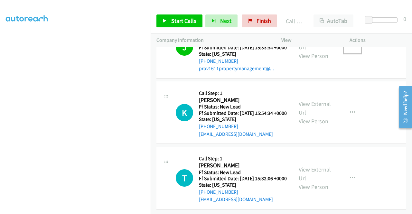
click at [344, 53] on button "button" at bounding box center [352, 47] width 17 height 13
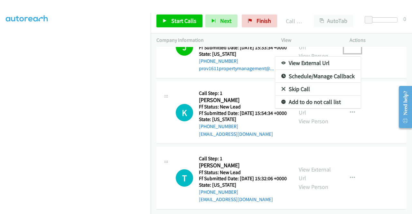
click at [304, 109] on link "Add to do not call list" at bounding box center [318, 102] width 86 height 13
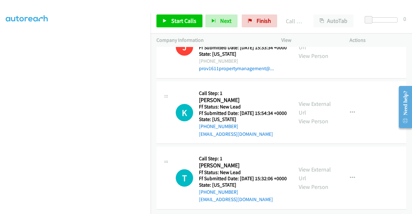
click at [185, 14] on div "Start Calls Pause Next Finish Call Completed AutoTab AutoTab 0" at bounding box center [282, 21] width 262 height 25
click at [179, 24] on span "Start Calls" at bounding box center [183, 20] width 25 height 7
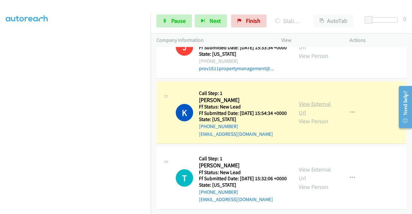
click at [311, 116] on link "View External Url" at bounding box center [315, 108] width 32 height 16
drag, startPoint x: 0, startPoint y: 85, endPoint x: 12, endPoint y: 89, distance: 12.3
click at [0, 85] on aside "Dialing Mode: Power | Switch to Preview My Lists" at bounding box center [75, 49] width 151 height 357
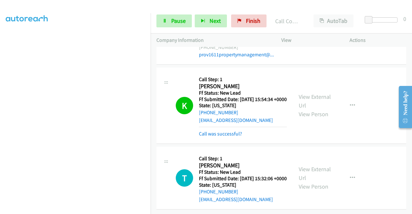
scroll to position [1823, 0]
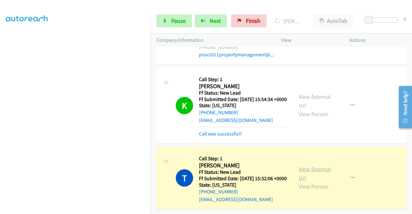
click at [299, 166] on link "View External Url" at bounding box center [315, 174] width 32 height 16
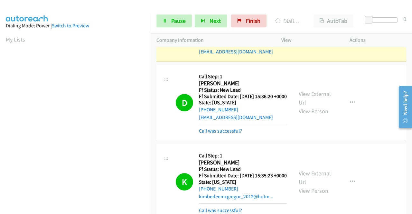
scroll to position [1328, 0]
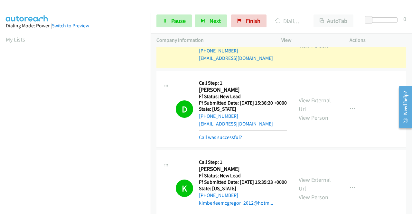
click at [308, 41] on link "View External Url" at bounding box center [315, 32] width 32 height 16
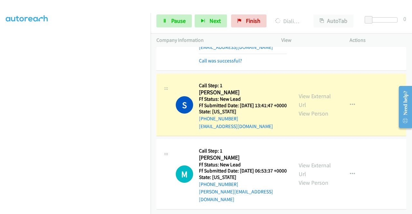
scroll to position [2078, 0]
click at [313, 92] on link "View External Url" at bounding box center [315, 100] width 32 height 16
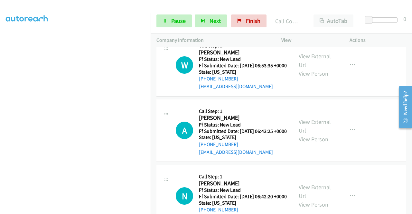
scroll to position [2176, 0]
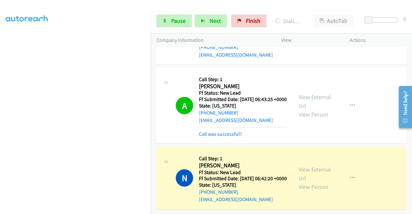
scroll to position [2335, 0]
click at [300, 166] on link "View External Url" at bounding box center [315, 174] width 32 height 16
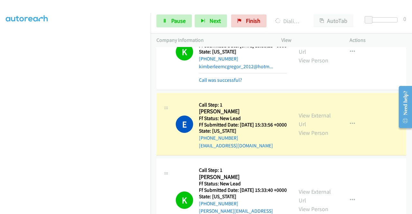
scroll to position [1564, 0]
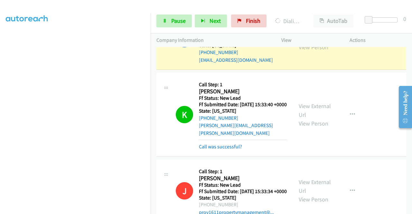
click at [308, 42] on link "View External Url" at bounding box center [315, 34] width 32 height 16
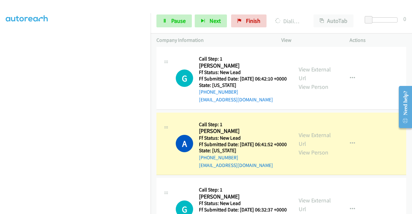
scroll to position [2578, 0]
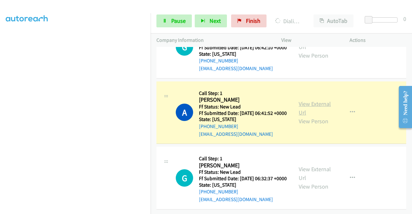
click at [307, 100] on link "View External Url" at bounding box center [315, 108] width 32 height 16
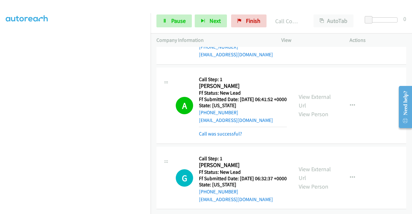
scroll to position [2591, 0]
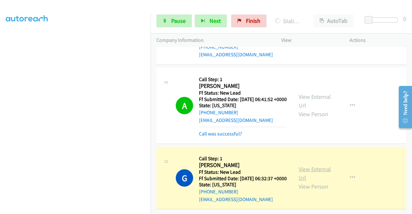
click at [313, 166] on link "View External Url" at bounding box center [315, 174] width 32 height 16
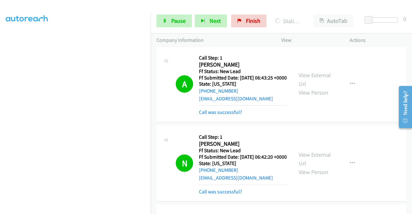
scroll to position [2223, 0]
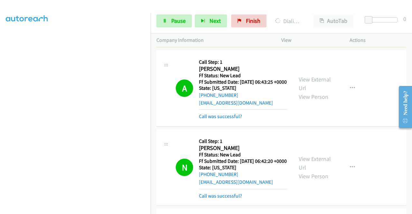
click at [312, 20] on link "View External Url" at bounding box center [315, 12] width 32 height 16
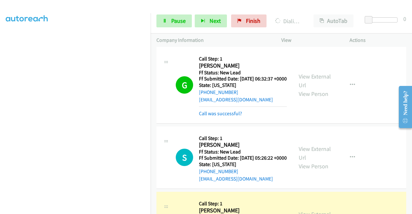
scroll to position [2534, 0]
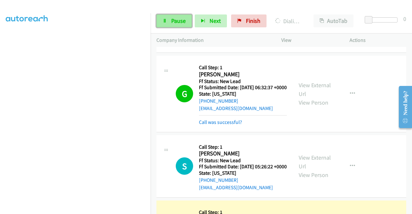
click at [175, 19] on span "Pause" at bounding box center [178, 20] width 14 height 7
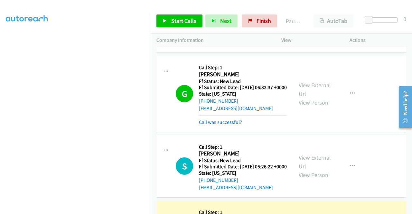
scroll to position [2834, 0]
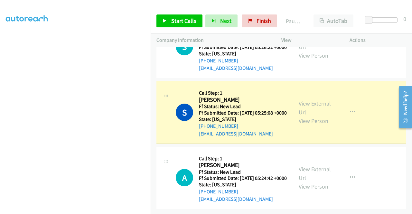
click at [299, 99] on div "View External Url View Person" at bounding box center [316, 112] width 34 height 26
click at [300, 100] on link "View External Url" at bounding box center [315, 108] width 32 height 16
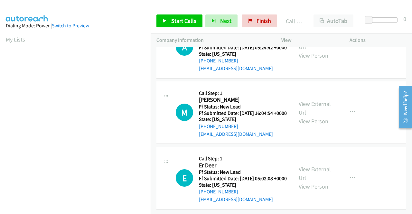
scroll to position [2894, 0]
click at [191, 18] on span "Start Calls" at bounding box center [183, 20] width 25 height 7
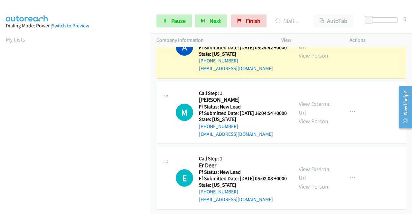
click at [295, 72] on div "View External Url View Person View External Url Email Schedule/Manage Callback …" at bounding box center [330, 47] width 74 height 51
click at [301, 51] on link "View External Url" at bounding box center [315, 42] width 32 height 16
click at [0, 111] on aside "Dialing Mode: Power | Switch to Preview My Lists" at bounding box center [75, 191] width 151 height 357
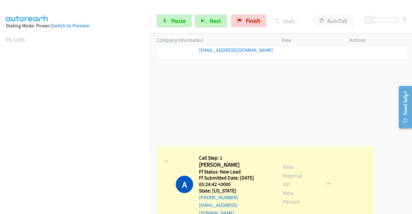
drag, startPoint x: 151, startPoint y: 126, endPoint x: 149, endPoint y: 143, distance: 16.5
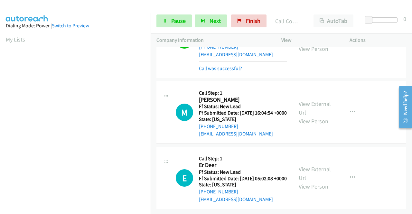
scroll to position [3005, 0]
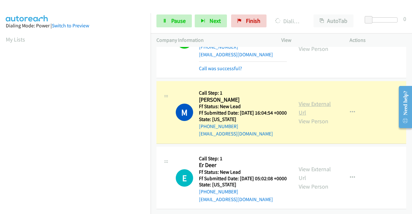
click at [306, 100] on link "View External Url" at bounding box center [315, 108] width 32 height 16
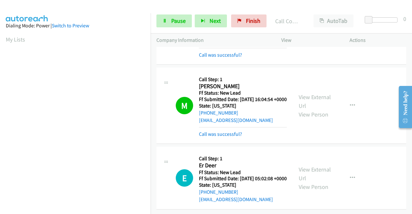
scroll to position [3019, 0]
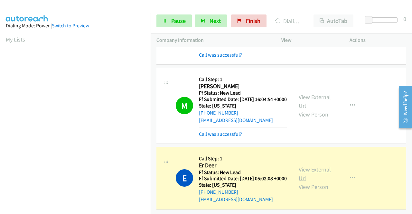
click at [305, 166] on link "View External Url" at bounding box center [315, 174] width 32 height 16
click at [124, 209] on section at bounding box center [75, 61] width 139 height 308
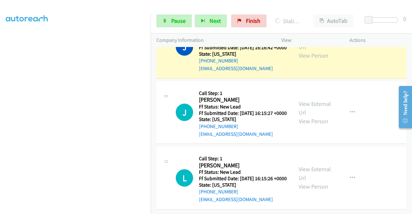
scroll to position [3200, 0]
click at [327, 51] on link "View External Url" at bounding box center [315, 42] width 32 height 16
click at [175, 24] on span "Pause" at bounding box center [178, 20] width 14 height 7
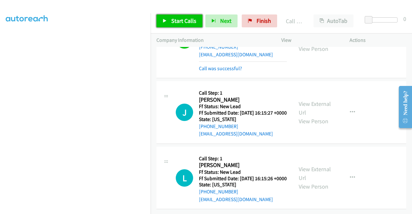
click at [189, 27] on link "Start Calls" at bounding box center [180, 20] width 46 height 13
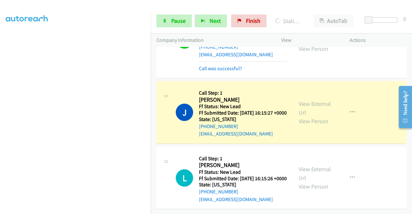
scroll to position [3275, 0]
click at [304, 100] on link "View External Url" at bounding box center [315, 108] width 32 height 16
click at [0, 93] on aside "Dialing Mode: Power | Switch to Preview My Lists" at bounding box center [75, 49] width 151 height 357
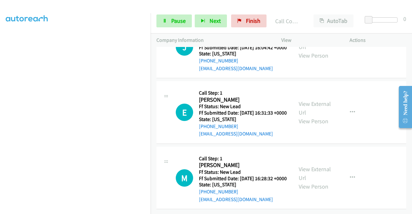
scroll to position [3524, 0]
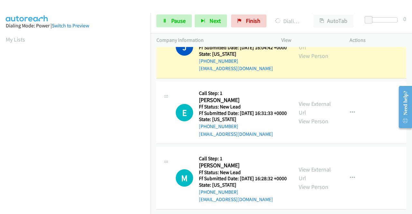
click at [313, 68] on div "View External Url View Person View External Url Email Schedule/Manage Callback …" at bounding box center [330, 47] width 74 height 51
click at [301, 51] on link "View External Url" at bounding box center [315, 43] width 32 height 16
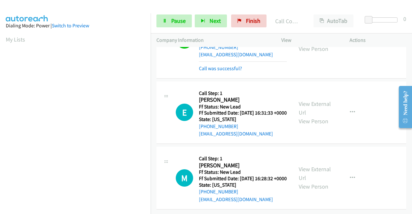
scroll to position [3702, 0]
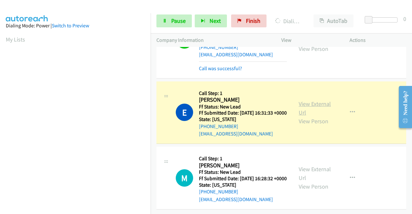
click at [302, 100] on link "View External Url" at bounding box center [315, 108] width 32 height 16
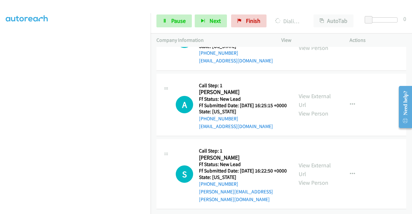
click at [189, 23] on link "Pause" at bounding box center [174, 20] width 35 height 13
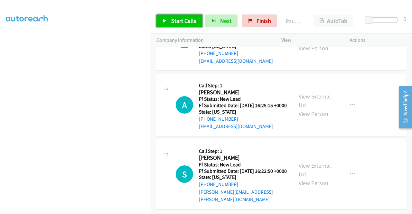
click at [185, 19] on span "Start Calls" at bounding box center [183, 20] width 25 height 7
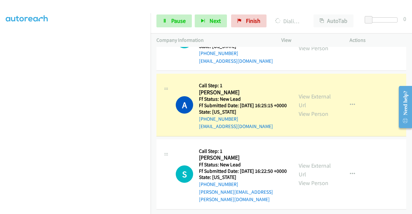
scroll to position [3944, 0]
click at [305, 93] on link "View External Url" at bounding box center [315, 101] width 32 height 16
drag, startPoint x: 0, startPoint y: 91, endPoint x: 6, endPoint y: 89, distance: 6.2
click at [0, 91] on aside "Dialing Mode: Power | Switch to Preview My Lists" at bounding box center [75, 72] width 151 height 357
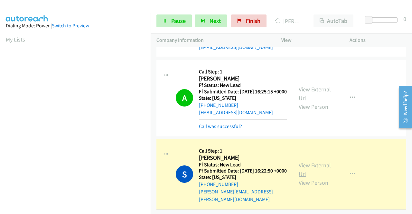
click at [304, 173] on link "View External Url" at bounding box center [315, 170] width 32 height 16
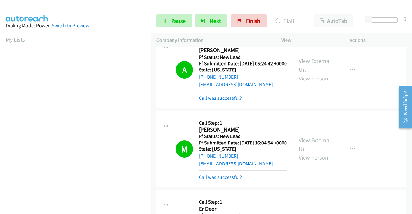
scroll to position [2722, 0]
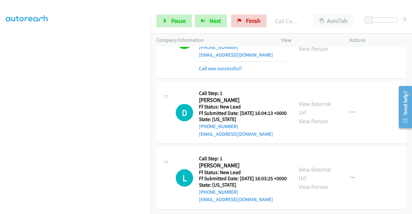
scroll to position [4214, 0]
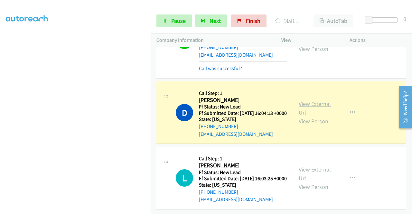
click at [328, 100] on link "View External Url" at bounding box center [315, 108] width 32 height 16
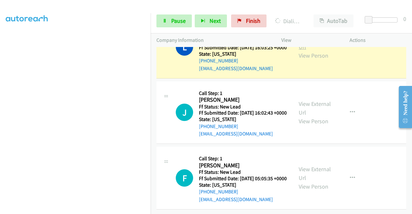
click at [308, 51] on link "View External Url" at bounding box center [315, 42] width 32 height 16
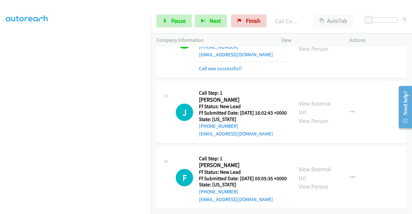
scroll to position [4385, 0]
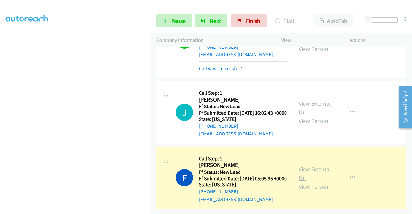
click at [312, 166] on link "View External Url" at bounding box center [315, 174] width 32 height 16
click at [171, 28] on div "Start Calls Pause Next Finish Dialing Fahad Khan AutoTab AutoTab 0" at bounding box center [282, 21] width 262 height 25
click at [169, 22] on link "Pause" at bounding box center [174, 20] width 35 height 13
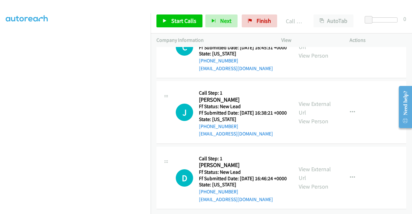
scroll to position [4443, 0]
click at [170, 24] on link "Start Calls" at bounding box center [180, 20] width 46 height 13
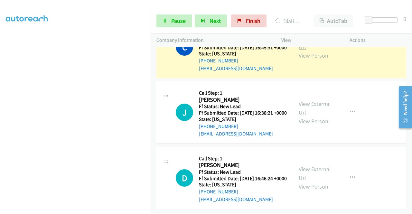
click at [303, 51] on link "View External Url" at bounding box center [315, 42] width 32 height 16
click at [0, 100] on aside "Dialing Mode: Power | Switch to Preview My Lists" at bounding box center [75, 53] width 151 height 357
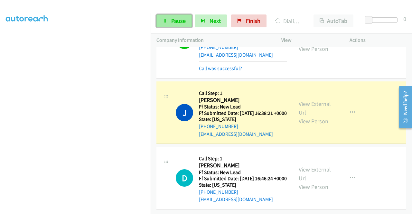
click at [166, 20] on icon at bounding box center [165, 21] width 5 height 5
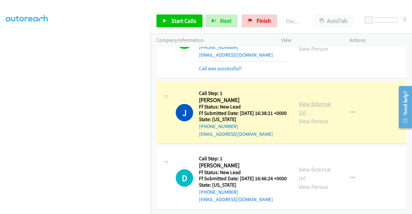
click at [311, 116] on link "View External Url" at bounding box center [315, 108] width 32 height 16
click at [0, 79] on aside "Dialing Mode: Power | Switch to Preview My Lists" at bounding box center [75, 52] width 151 height 357
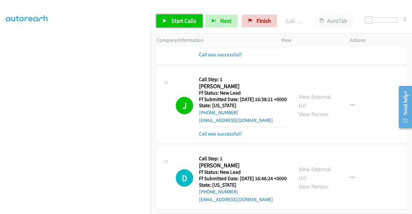
click at [188, 26] on link "Start Calls" at bounding box center [180, 20] width 46 height 13
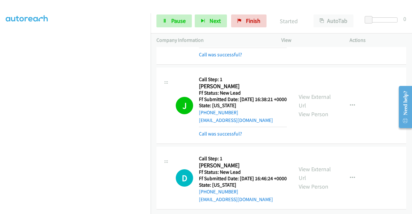
scroll to position [4642, 0]
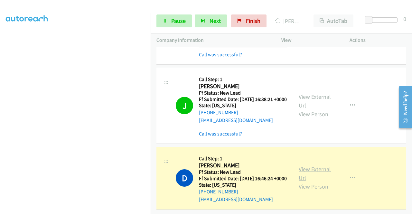
click at [299, 166] on link "View External Url" at bounding box center [315, 174] width 32 height 16
click at [0, 78] on aside "Dialing Mode: Power | Switch to Preview My Lists" at bounding box center [75, 49] width 151 height 357
click at [151, 67] on td "J Callback Scheduled Call Step: 1 Jami Bushman America/Denver Ff Status: New Le…" at bounding box center [282, 105] width 262 height 79
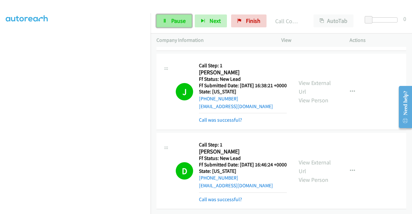
click at [186, 21] on link "Pause" at bounding box center [174, 20] width 35 height 13
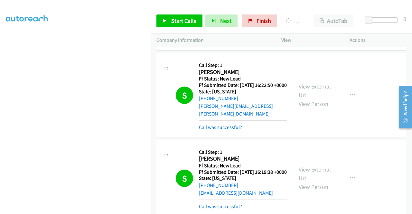
scroll to position [3826, 0]
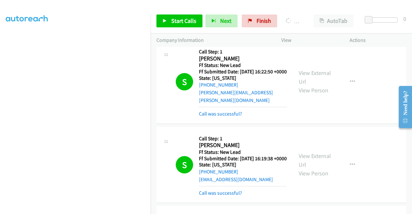
drag, startPoint x: 0, startPoint y: 98, endPoint x: 15, endPoint y: 103, distance: 16.2
click at [0, 98] on aside "Dialing Mode: Power | Switch to Preview My Lists" at bounding box center [75, 49] width 151 height 357
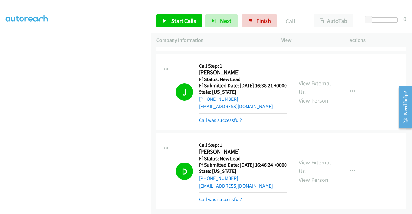
scroll to position [0, 0]
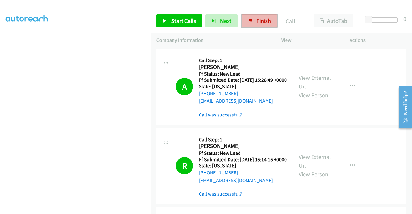
click at [258, 19] on span "Finish" at bounding box center [264, 20] width 14 height 7
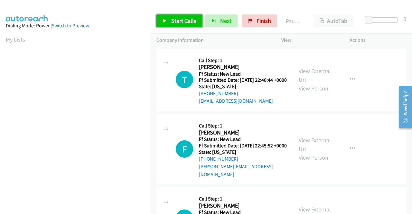
click at [180, 20] on span "Start Calls" at bounding box center [183, 20] width 25 height 7
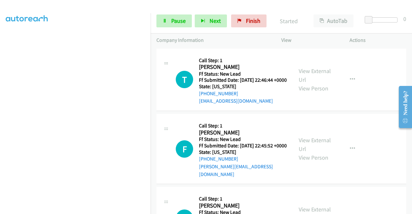
scroll to position [132, 0]
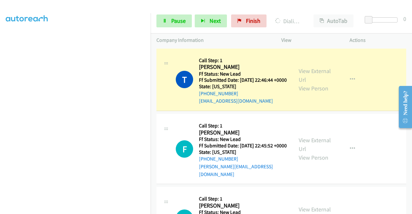
click at [0, 94] on aside "Dialing Mode: Power | Switch to Preview My Lists" at bounding box center [75, 59] width 151 height 357
click at [303, 74] on link "View External Url" at bounding box center [315, 75] width 32 height 16
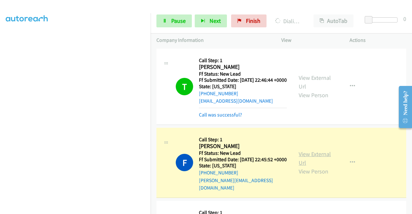
click at [308, 160] on link "View External Url" at bounding box center [315, 158] width 32 height 16
click at [0, 97] on aside "Dialing Mode: Power | Switch to Preview My Lists" at bounding box center [75, 49] width 151 height 357
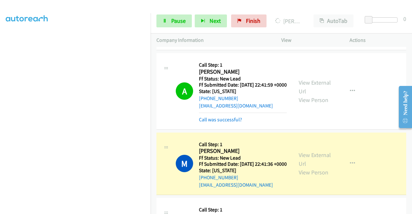
scroll to position [174, 0]
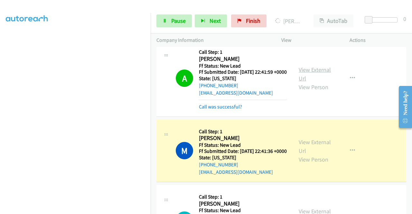
click at [305, 79] on link "View External Url" at bounding box center [315, 74] width 32 height 16
click at [305, 155] on link "View External Url" at bounding box center [315, 147] width 32 height 16
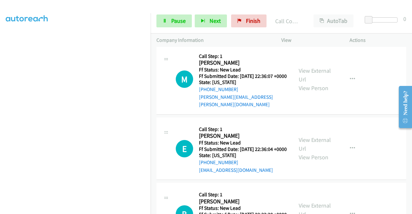
scroll to position [342, 0]
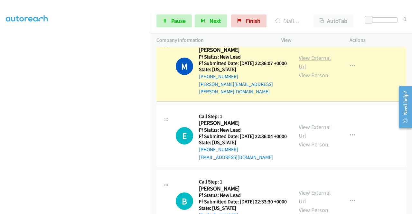
click at [300, 70] on link "View External Url" at bounding box center [315, 62] width 32 height 16
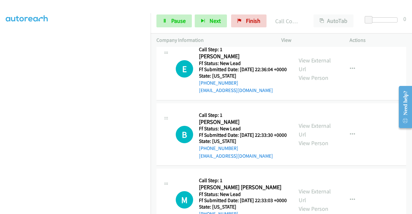
scroll to position [432, 0]
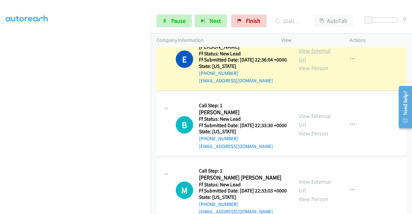
click at [302, 63] on link "View External Url" at bounding box center [315, 55] width 32 height 16
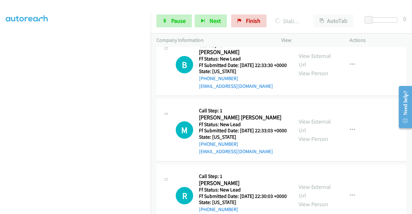
scroll to position [505, 0]
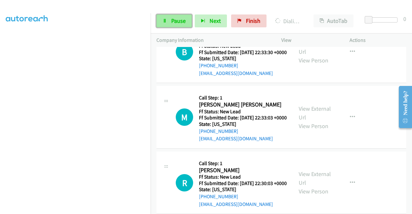
click at [176, 15] on link "Pause" at bounding box center [174, 20] width 35 height 13
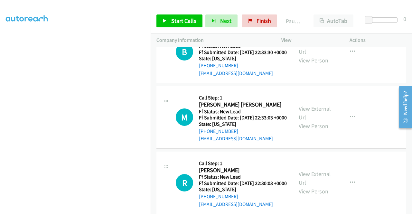
scroll to position [519, 0]
click at [169, 14] on link "Start Calls" at bounding box center [180, 20] width 46 height 13
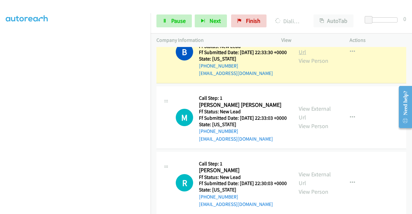
click at [307, 56] on link "View External Url" at bounding box center [315, 48] width 32 height 16
click at [0, 82] on aside "Dialing Mode: Power | Switch to Preview My Lists" at bounding box center [75, 49] width 151 height 357
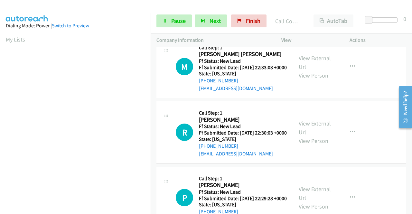
scroll to position [596, 0]
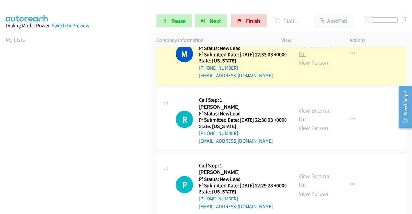
click at [312, 58] on link "View External Url" at bounding box center [315, 50] width 32 height 16
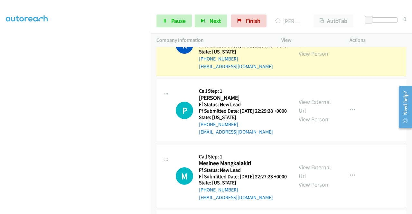
scroll to position [682, 0]
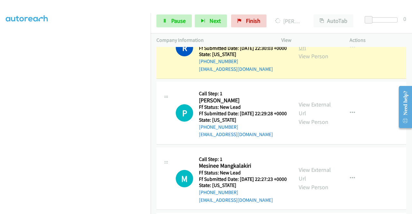
click at [312, 51] on link "View External Url" at bounding box center [315, 43] width 32 height 16
click at [177, 22] on span "Pause" at bounding box center [178, 20] width 14 height 7
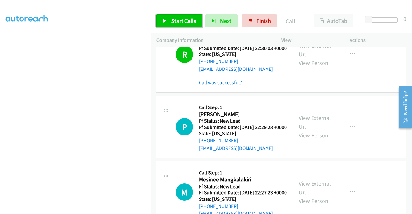
click at [180, 19] on span "Start Calls" at bounding box center [183, 20] width 25 height 7
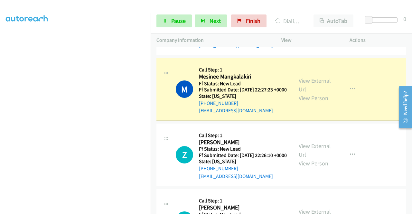
scroll to position [815, 0]
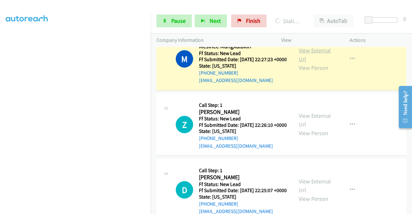
click at [318, 63] on link "View External Url" at bounding box center [315, 55] width 32 height 16
click at [0, 88] on aside "Dialing Mode: Power | Switch to Preview My Lists" at bounding box center [75, 49] width 151 height 357
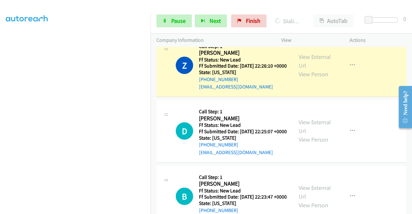
scroll to position [897, 0]
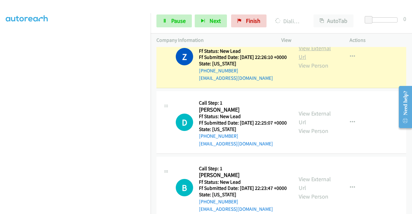
click at [312, 61] on link "View External Url" at bounding box center [315, 52] width 32 height 16
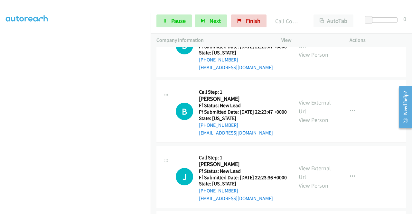
scroll to position [1000, 0]
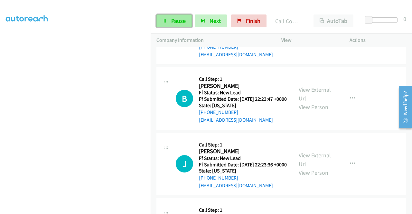
click at [172, 19] on span "Pause" at bounding box center [178, 20] width 14 height 7
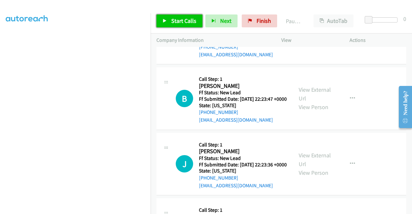
click at [172, 19] on span "Start Calls" at bounding box center [183, 20] width 25 height 7
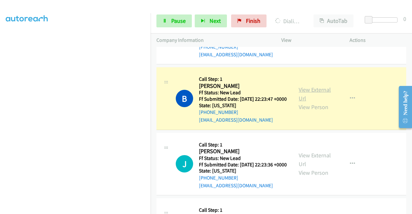
click at [310, 102] on link "View External Url" at bounding box center [315, 94] width 32 height 16
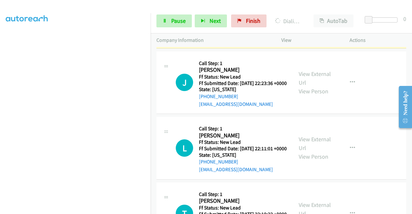
scroll to position [1094, 0]
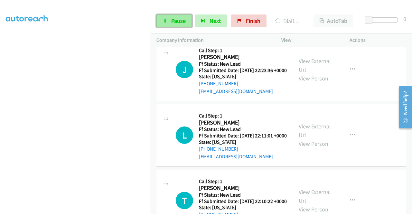
click at [161, 22] on link "Pause" at bounding box center [174, 20] width 35 height 13
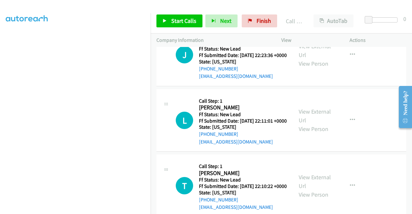
scroll to position [1129, 0]
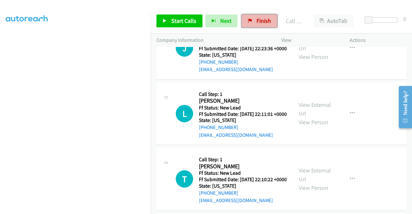
click at [269, 19] on link "Finish" at bounding box center [259, 20] width 35 height 13
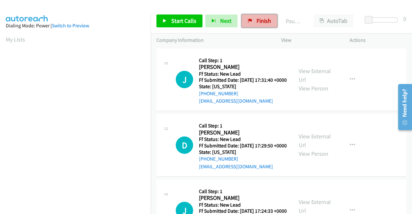
click at [263, 16] on link "Finish" at bounding box center [259, 20] width 35 height 13
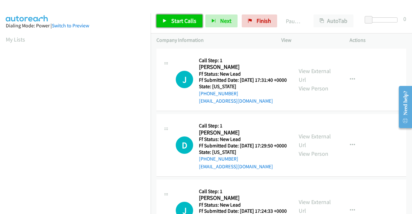
click at [173, 19] on span "Start Calls" at bounding box center [183, 20] width 25 height 7
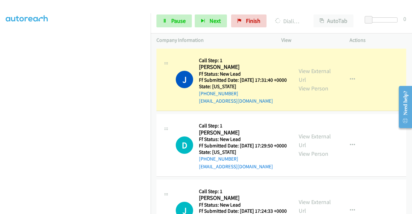
scroll to position [132, 0]
click at [321, 72] on link "View External Url" at bounding box center [315, 75] width 32 height 16
click at [0, 103] on aside "Dialing Mode: Power | Switch to Preview My Lists" at bounding box center [75, 59] width 151 height 357
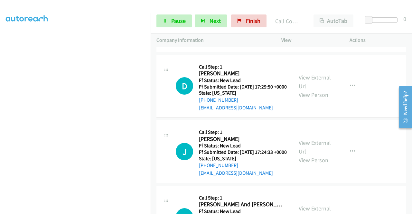
scroll to position [86, 0]
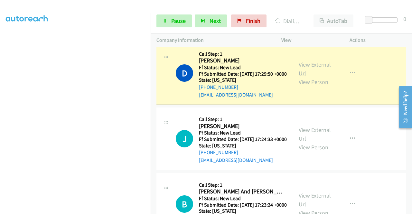
click at [317, 74] on link "View External Url" at bounding box center [315, 69] width 32 height 16
click at [173, 23] on span "Pause" at bounding box center [178, 20] width 14 height 7
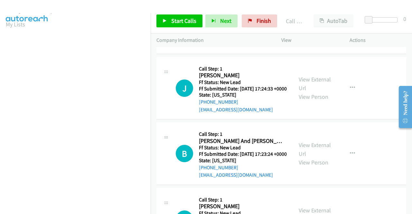
scroll to position [172, 0]
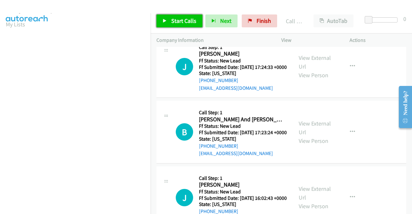
click at [182, 24] on span "Start Calls" at bounding box center [183, 20] width 25 height 7
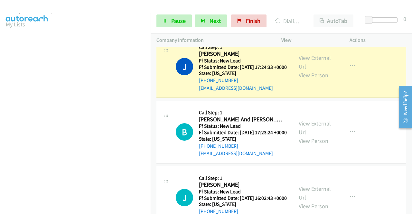
click at [309, 77] on div "View External Url View Person" at bounding box center [316, 66] width 34 height 26
click at [309, 70] on link "View External Url" at bounding box center [315, 62] width 32 height 16
click at [0, 91] on aside "Dialing Mode: Power | Switch to Preview My Lists" at bounding box center [75, 176] width 151 height 357
click at [155, 57] on td "J Callback Scheduled Call Step: 1 [PERSON_NAME] America/[GEOGRAPHIC_DATA] Ff St…" at bounding box center [282, 67] width 262 height 66
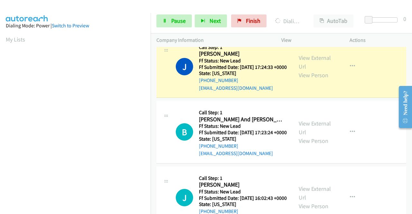
click at [155, 57] on td "J Callback Scheduled Call Step: 1 [PERSON_NAME] America/[GEOGRAPHIC_DATA] Ff St…" at bounding box center [282, 67] width 262 height 66
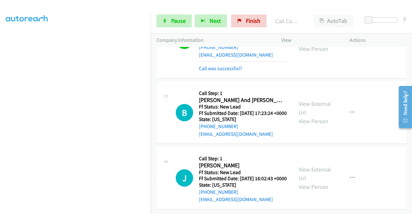
scroll to position [241, 0]
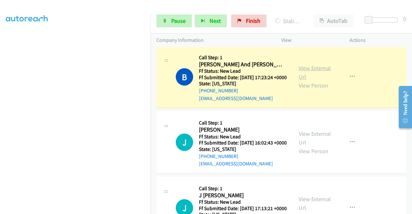
click at [309, 81] on link "View External Url" at bounding box center [315, 72] width 32 height 16
click at [164, 22] on icon at bounding box center [165, 21] width 5 height 5
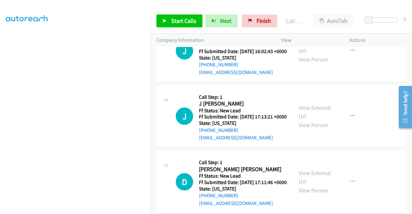
scroll to position [347, 0]
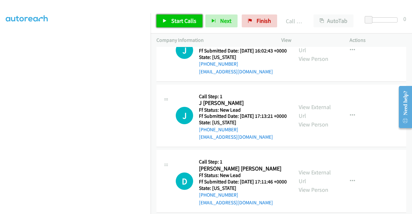
click at [176, 16] on link "Start Calls" at bounding box center [180, 20] width 46 height 13
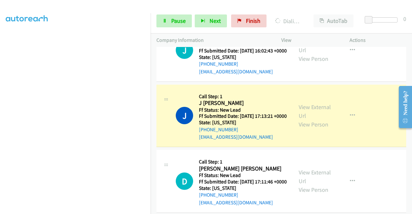
click at [299, 129] on div "View External Url View Person" at bounding box center [316, 116] width 34 height 26
click at [300, 120] on link "View External Url" at bounding box center [315, 111] width 32 height 16
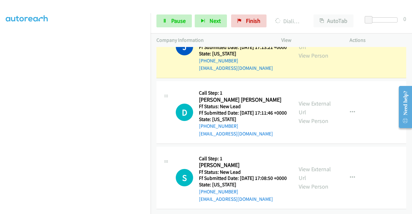
scroll to position [433, 0]
click at [0, 84] on aside "Dialing Mode: Power | Switch to Preview My Lists" at bounding box center [75, 49] width 151 height 357
click at [179, 29] on div "Start Calls Pause Next Finish Dialing J [PERSON_NAME] AutoTab AutoTab 0" at bounding box center [282, 21] width 262 height 25
click at [178, 24] on span "Pause" at bounding box center [178, 20] width 14 height 7
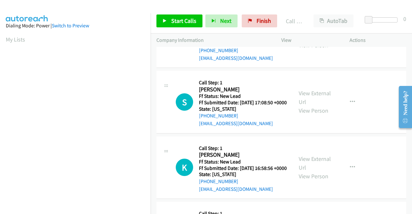
scroll to position [495, 0]
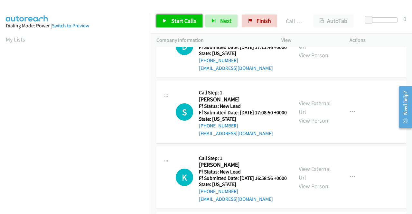
click at [190, 24] on span "Start Calls" at bounding box center [183, 20] width 25 height 7
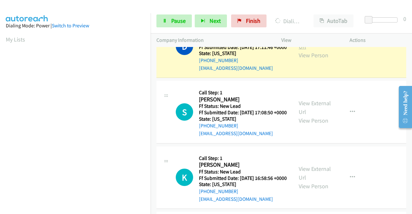
click at [305, 50] on link "View External Url" at bounding box center [315, 42] width 32 height 16
click at [0, 83] on aside "Dialing Mode: Power | Switch to Preview My Lists" at bounding box center [75, 49] width 151 height 357
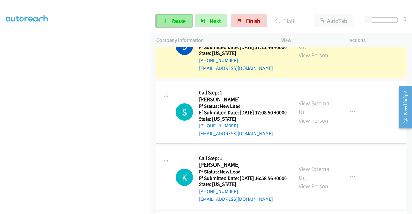
click at [182, 23] on span "Pause" at bounding box center [178, 20] width 14 height 7
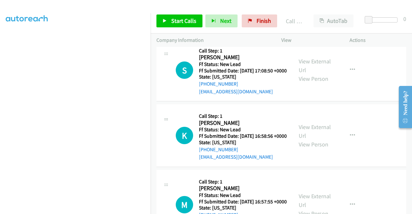
scroll to position [581, 0]
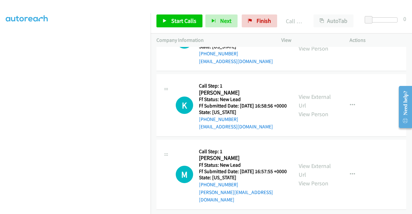
click at [173, 14] on div "Start Calls Pause Next Finish Call Completed AutoTab AutoTab 0" at bounding box center [282, 21] width 262 height 25
click at [173, 20] on span "Start Calls" at bounding box center [183, 20] width 25 height 7
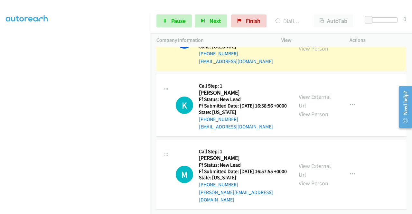
click at [310, 43] on link "View External Url" at bounding box center [315, 35] width 32 height 16
click at [0, 88] on aside "Dialing Mode: Power | Switch to Preview My Lists" at bounding box center [75, 49] width 151 height 357
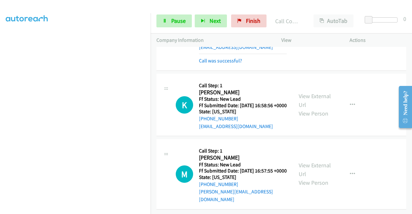
scroll to position [654, 0]
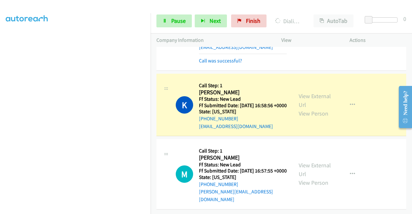
click at [305, 92] on div "View External Url View Person" at bounding box center [316, 105] width 34 height 26
click at [306, 92] on link "View External Url" at bounding box center [315, 100] width 32 height 16
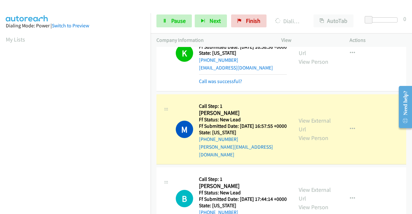
scroll to position [147, 0]
click at [0, 108] on aside "Dialing Mode: Power | Switch to Preview My Lists" at bounding box center [75, 49] width 151 height 357
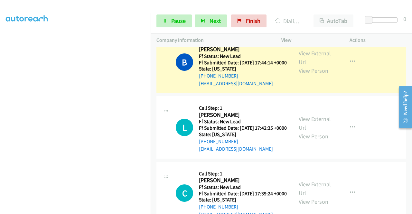
scroll to position [766, 0]
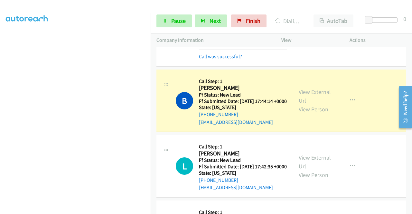
click at [325, 28] on link "View External Url" at bounding box center [315, 20] width 32 height 16
click at [301, 104] on link "View External Url" at bounding box center [315, 96] width 32 height 16
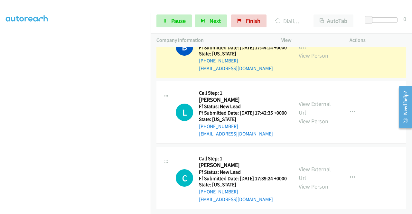
scroll to position [822, 0]
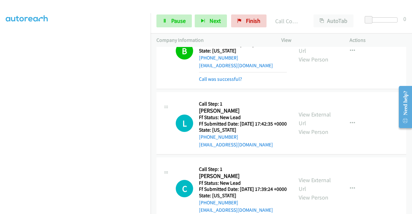
click at [168, 34] on div "Company Information" at bounding box center [213, 41] width 125 height 14
click at [166, 17] on link "Pause" at bounding box center [174, 20] width 35 height 13
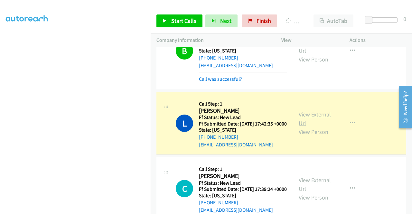
click at [310, 127] on link "View External Url" at bounding box center [315, 119] width 32 height 16
click at [0, 92] on aside "Dialing Mode: Power | Switch to Preview My Lists" at bounding box center [75, 49] width 151 height 357
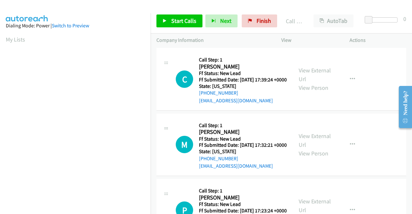
scroll to position [951, 0]
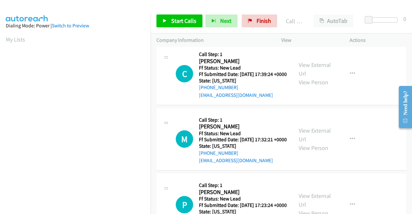
click at [305, 34] on div "View External Url View Person View External Url Email Schedule/Manage Callback …" at bounding box center [330, 1] width 74 height 64
click at [267, 25] on link "Finish" at bounding box center [259, 20] width 35 height 13
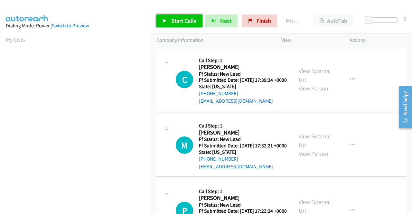
click at [177, 26] on link "Start Calls" at bounding box center [180, 20] width 46 height 13
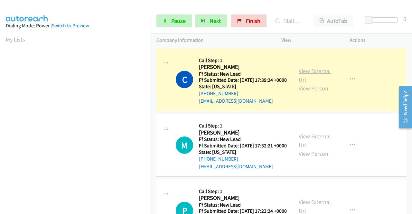
click at [303, 74] on link "View External Url" at bounding box center [315, 75] width 32 height 16
click at [0, 96] on aside "Dialing Mode: Power | Switch to Preview My Lists" at bounding box center [75, 191] width 151 height 357
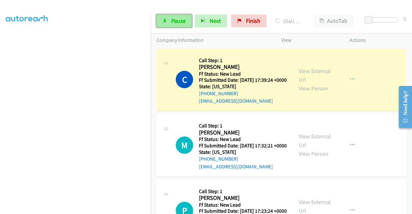
click at [171, 21] on span "Pause" at bounding box center [178, 20] width 14 height 7
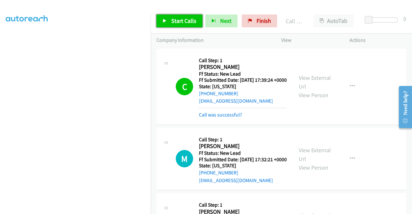
click at [181, 23] on span "Start Calls" at bounding box center [183, 20] width 25 height 7
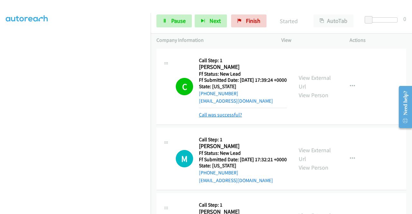
click at [236, 118] on link "Call was successful?" at bounding box center [220, 115] width 43 height 6
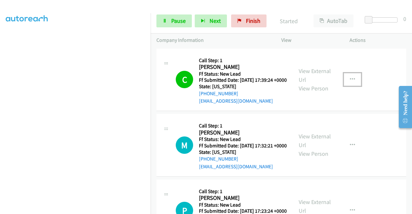
click at [350, 81] on icon "button" at bounding box center [352, 79] width 5 height 5
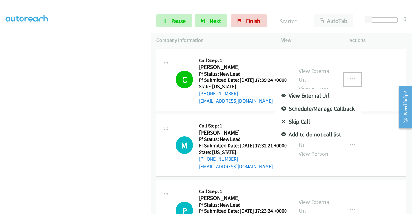
click at [299, 138] on link "Add to do not call list" at bounding box center [318, 134] width 86 height 13
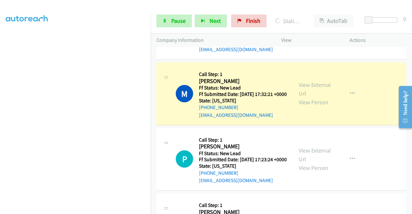
scroll to position [64, 0]
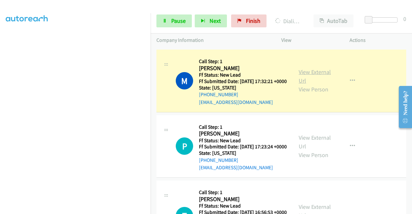
click at [326, 84] on link "View External Url" at bounding box center [315, 76] width 32 height 16
click at [0, 109] on aside "Dialing Mode: Power | Switch to Preview My Lists" at bounding box center [75, 49] width 151 height 357
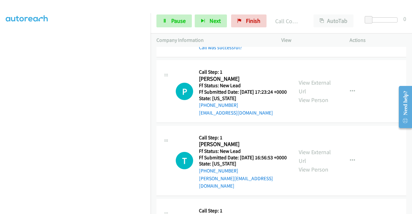
scroll to position [155, 0]
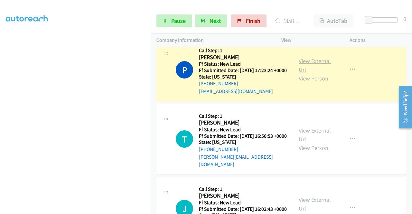
click at [305, 73] on link "View External Url" at bounding box center [315, 65] width 32 height 16
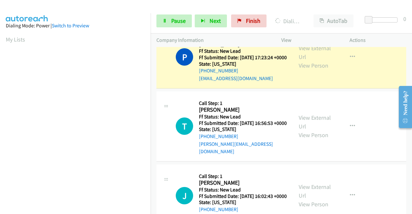
scroll to position [138, 0]
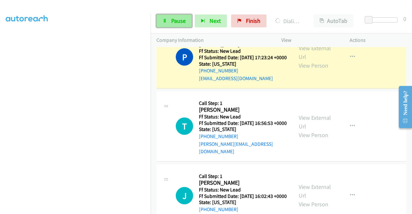
click at [171, 23] on span "Pause" at bounding box center [178, 20] width 14 height 7
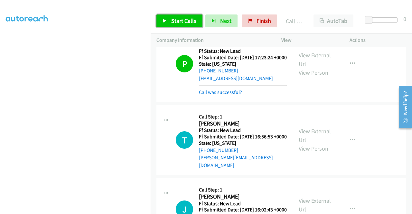
click at [189, 22] on span "Start Calls" at bounding box center [183, 20] width 25 height 7
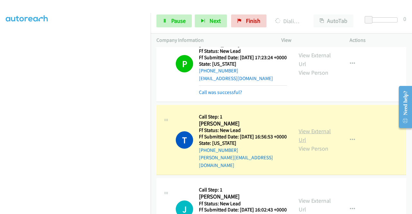
click at [299, 144] on link "View External Url" at bounding box center [315, 136] width 32 height 16
click at [0, 100] on aside "Dialing Mode: Power | Switch to Preview My Lists" at bounding box center [75, 54] width 151 height 357
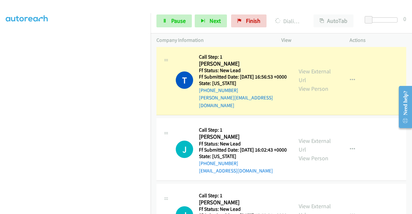
scroll to position [245, 0]
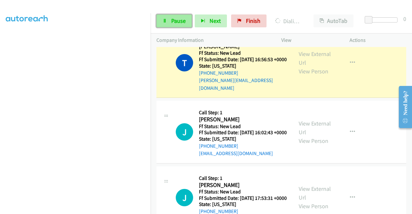
click at [185, 25] on link "Pause" at bounding box center [174, 20] width 35 height 13
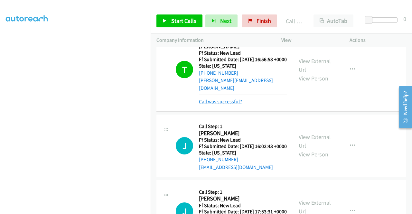
click at [224, 105] on link "Call was successful?" at bounding box center [220, 102] width 43 height 6
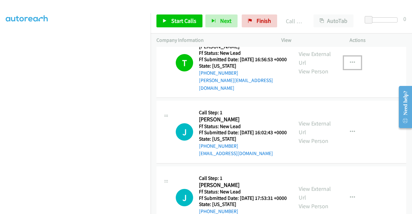
click at [344, 69] on button "button" at bounding box center [352, 62] width 17 height 13
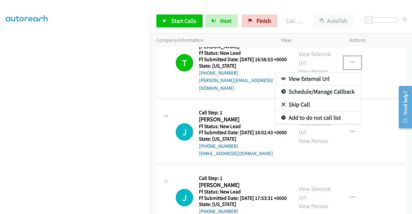
click at [324, 124] on link "Add to do not call list" at bounding box center [318, 117] width 86 height 13
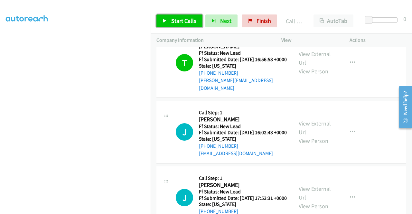
click at [191, 21] on span "Start Calls" at bounding box center [183, 20] width 25 height 7
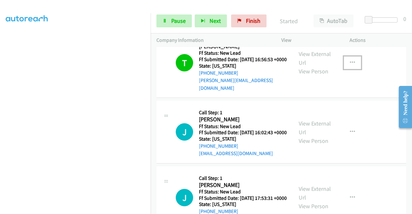
click at [344, 69] on button "button" at bounding box center [352, 62] width 17 height 13
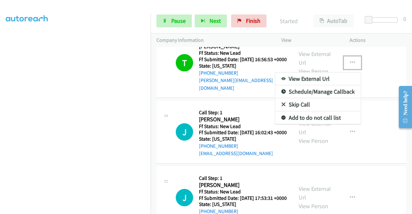
click at [311, 124] on link "Add to do not call list" at bounding box center [318, 117] width 86 height 13
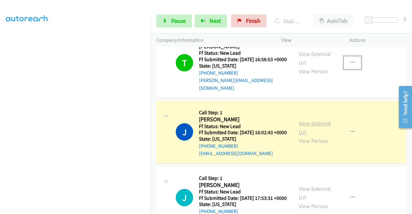
click at [313, 136] on link "View External Url" at bounding box center [315, 128] width 32 height 16
click at [0, 85] on aside "Dialing Mode: Power | Switch to Preview My Lists" at bounding box center [75, 49] width 151 height 357
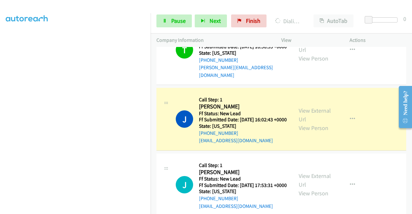
scroll to position [309, 0]
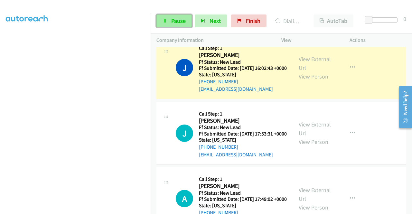
click at [171, 20] on span "Pause" at bounding box center [178, 20] width 14 height 7
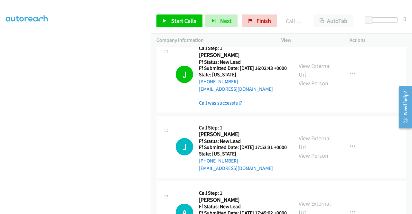
click at [257, 27] on div "Start Calls Pause Next Finish Call Completed AutoTab AutoTab 0" at bounding box center [282, 21] width 262 height 25
click at [253, 21] on link "Finish" at bounding box center [259, 20] width 35 height 13
